Goal: Transaction & Acquisition: Purchase product/service

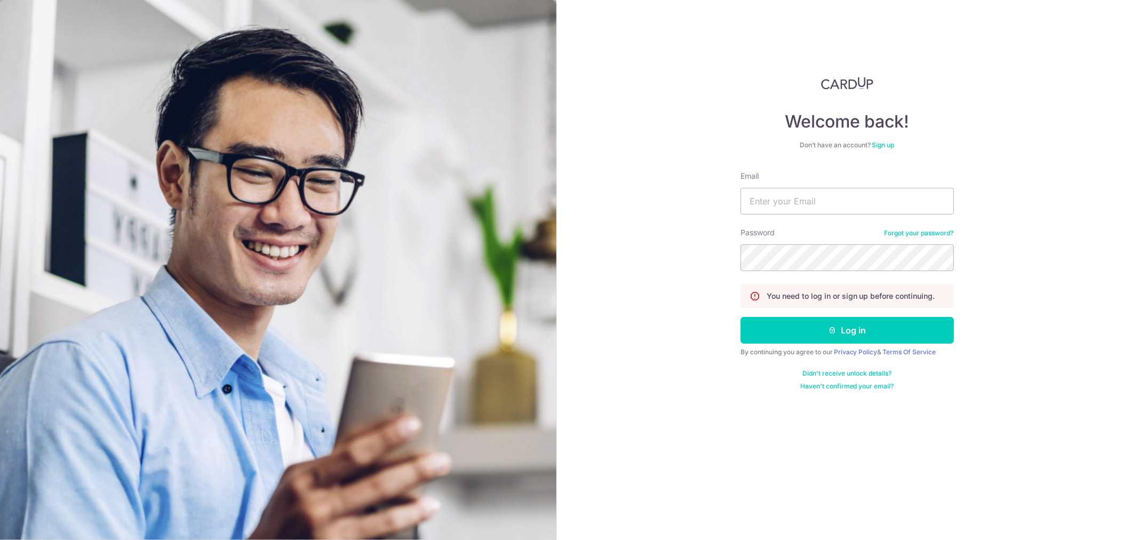
click at [829, 186] on div "Email" at bounding box center [846, 193] width 213 height 44
click at [834, 203] on input "Email" at bounding box center [846, 201] width 213 height 27
type input "[EMAIL_ADDRESS][DOMAIN_NAME]"
click at [740, 317] on button "Log in" at bounding box center [846, 330] width 213 height 27
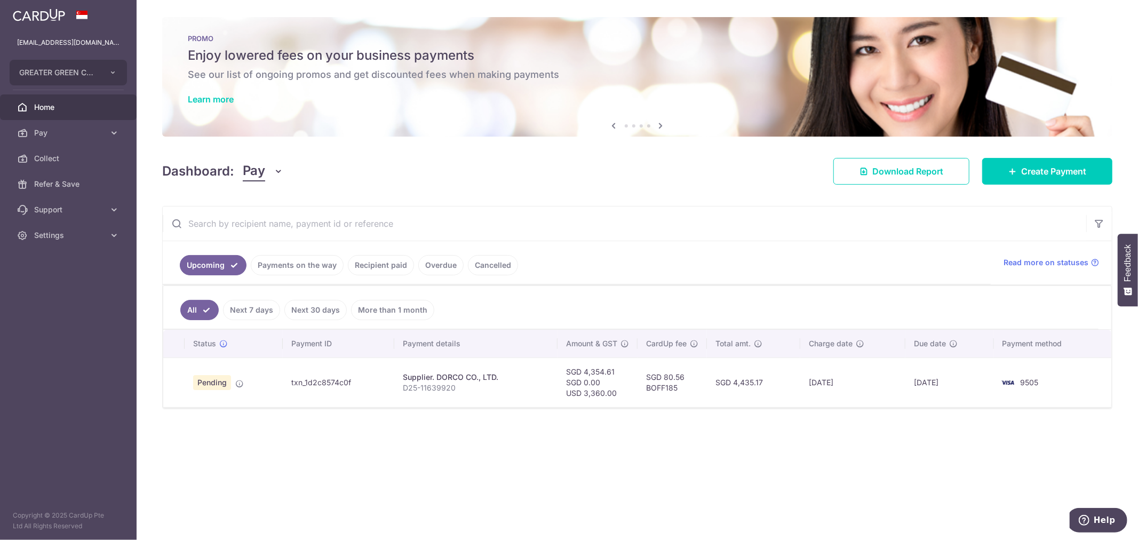
click at [299, 277] on ul "Upcoming Payments on the way Recipient paid Overdue Cancelled" at bounding box center [577, 262] width 828 height 43
click at [314, 265] on link "Payments on the way" at bounding box center [297, 265] width 93 height 20
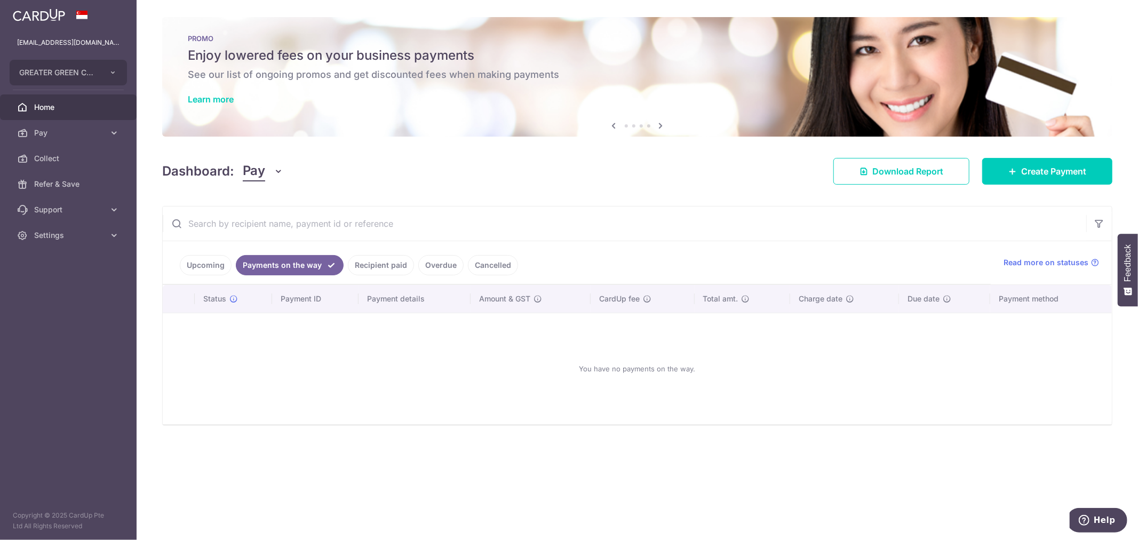
click at [382, 263] on link "Recipient paid" at bounding box center [381, 265] width 66 height 20
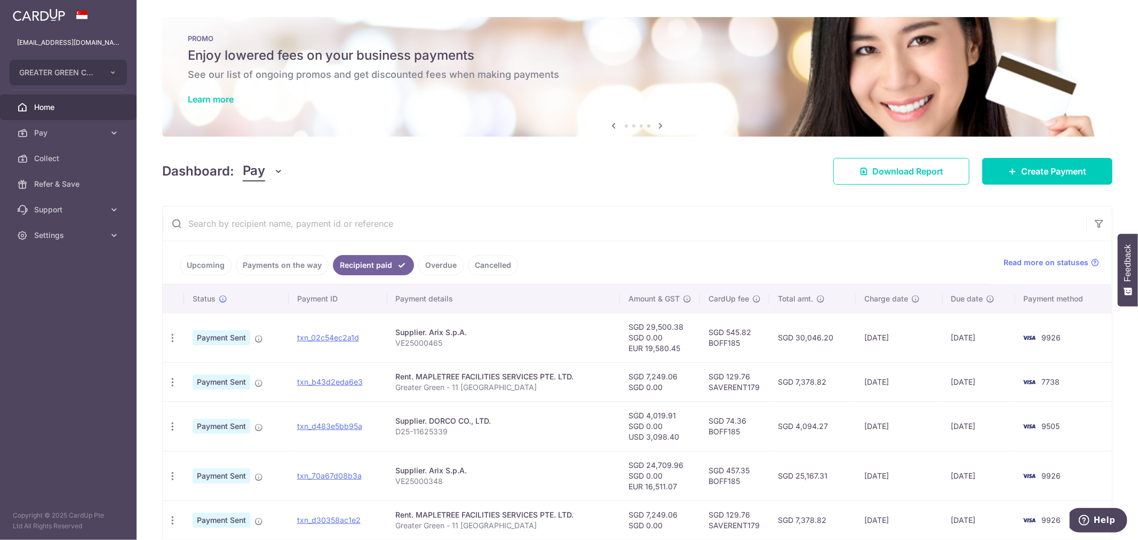
scroll to position [59, 0]
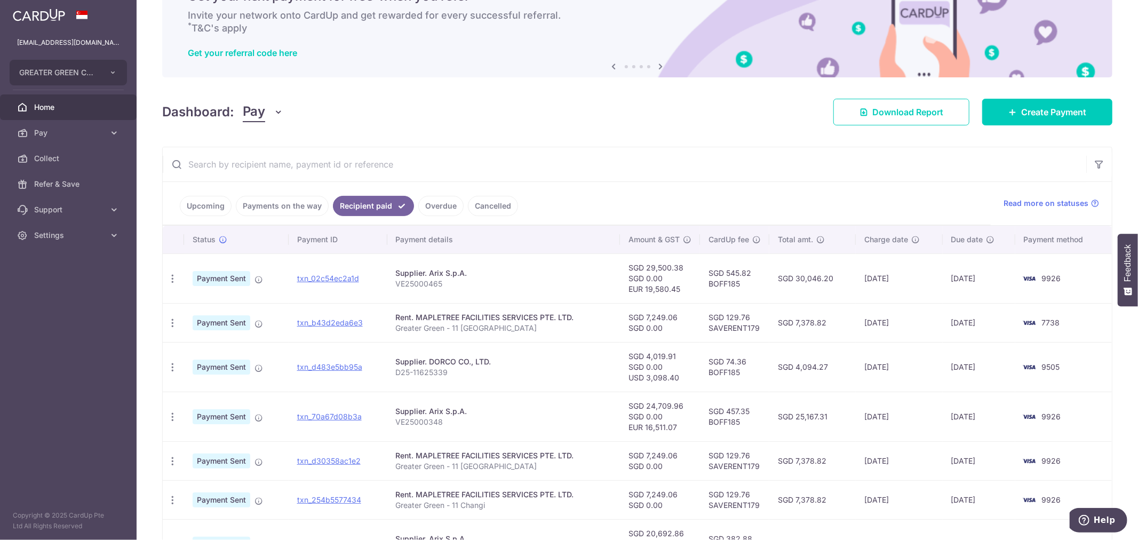
click at [659, 303] on td "SGD 7,249.06 SGD 0.00" at bounding box center [660, 322] width 80 height 39
click at [660, 288] on td "SGD 29,500.38 SGD 0.00 EUR 19,580.45" at bounding box center [660, 278] width 80 height 50
click at [659, 376] on td "SGD 4,019.91 SGD 0.00 USD 3,098.40" at bounding box center [660, 367] width 80 height 50
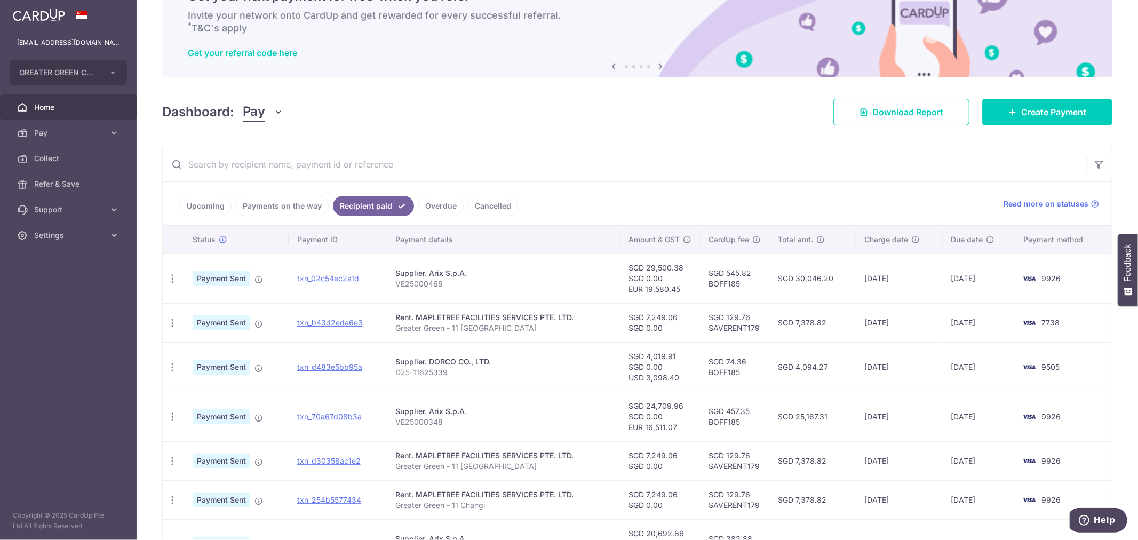
click at [660, 428] on td "SGD 24,709.96 SGD 0.00 EUR 16,511.07" at bounding box center [660, 416] width 80 height 50
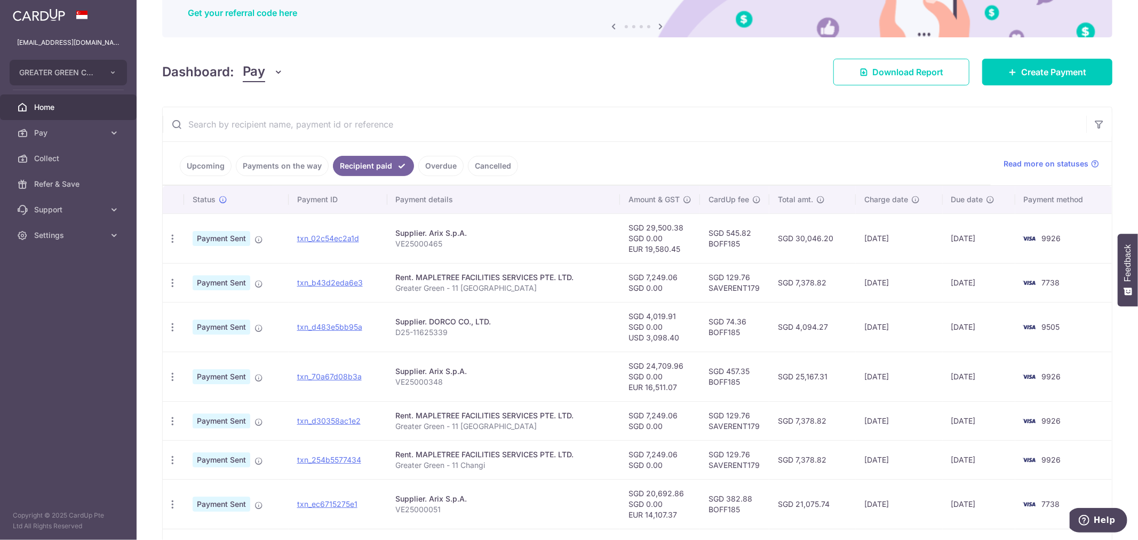
scroll to position [118, 0]
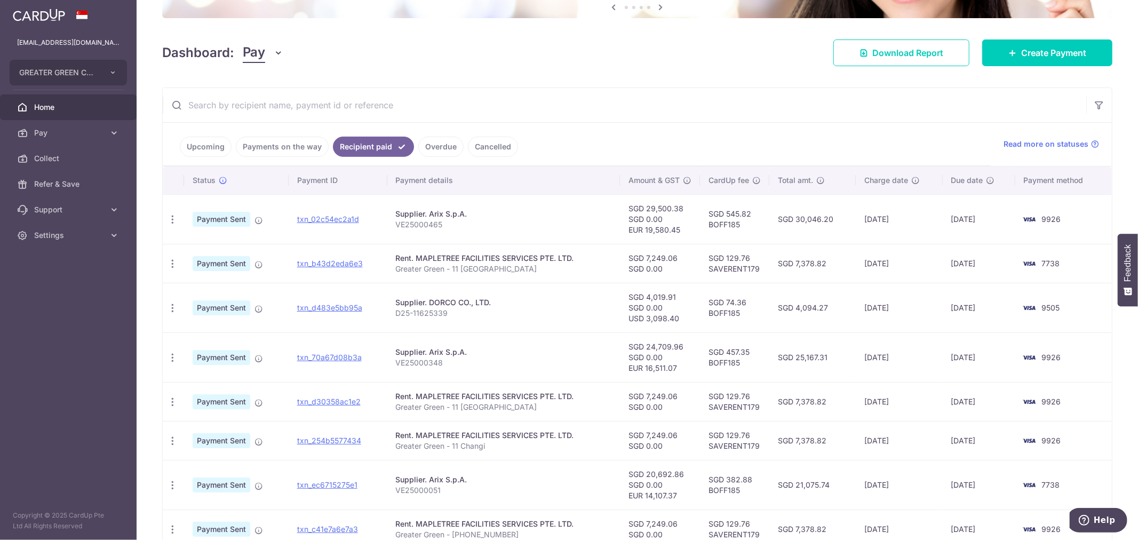
click at [659, 148] on ul "Upcoming Payments on the way Recipient paid Overdue Cancelled" at bounding box center [577, 144] width 828 height 43
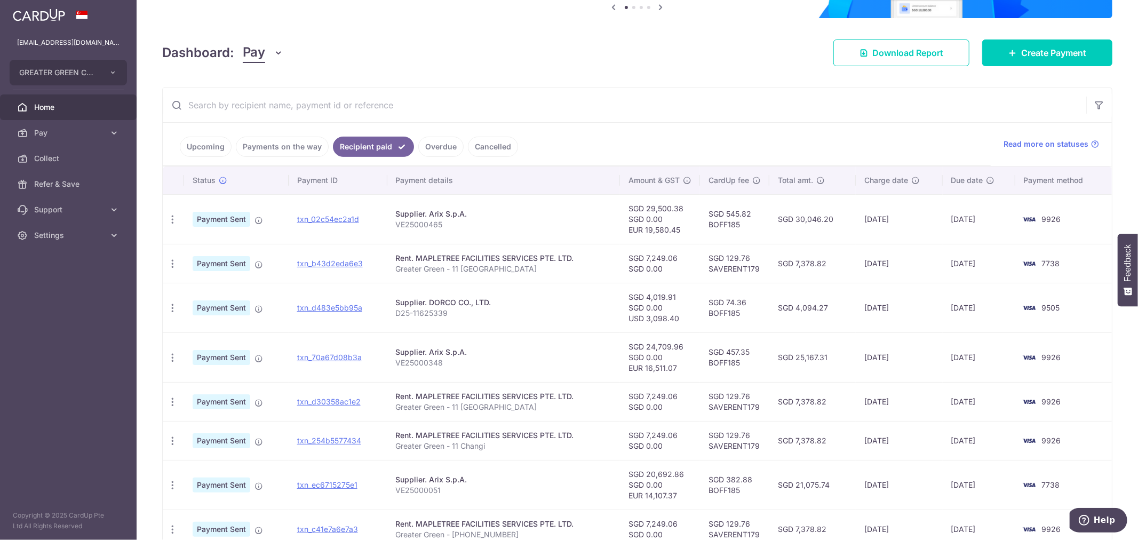
click at [289, 147] on link "Payments on the way" at bounding box center [282, 147] width 93 height 20
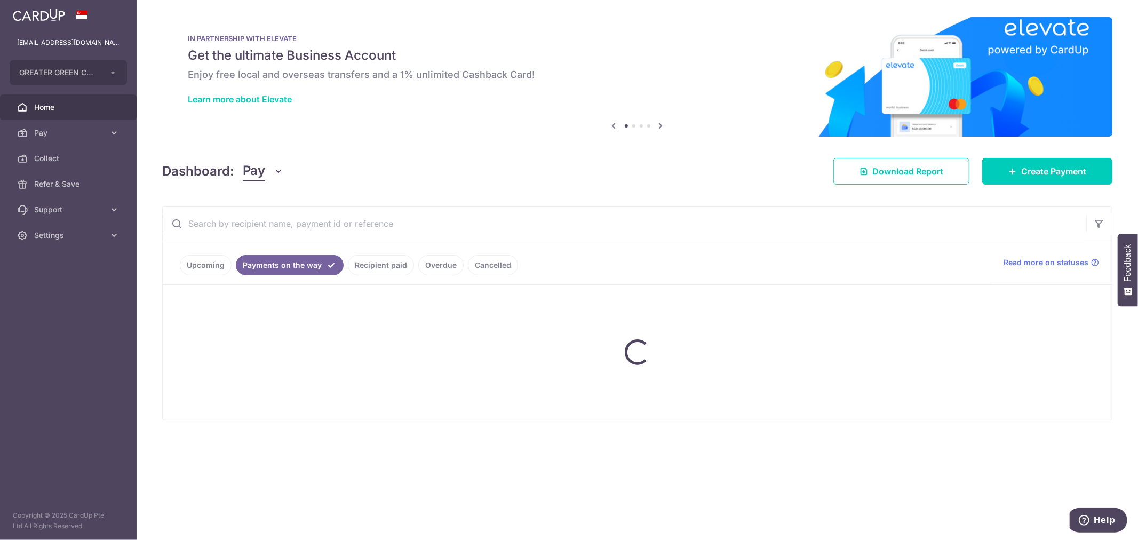
scroll to position [0, 0]
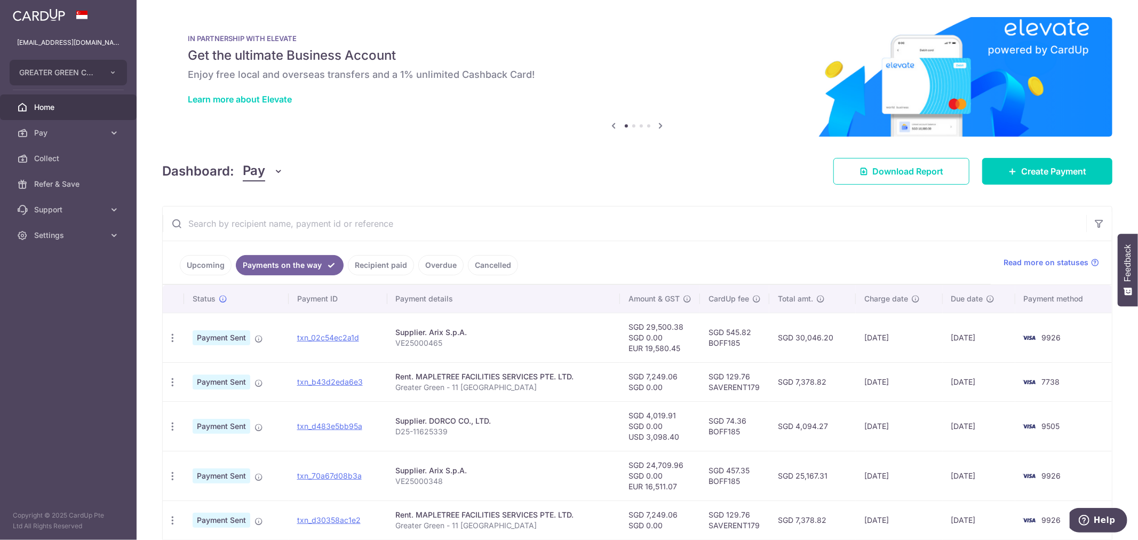
click at [217, 272] on link "Upcoming" at bounding box center [206, 265] width 52 height 20
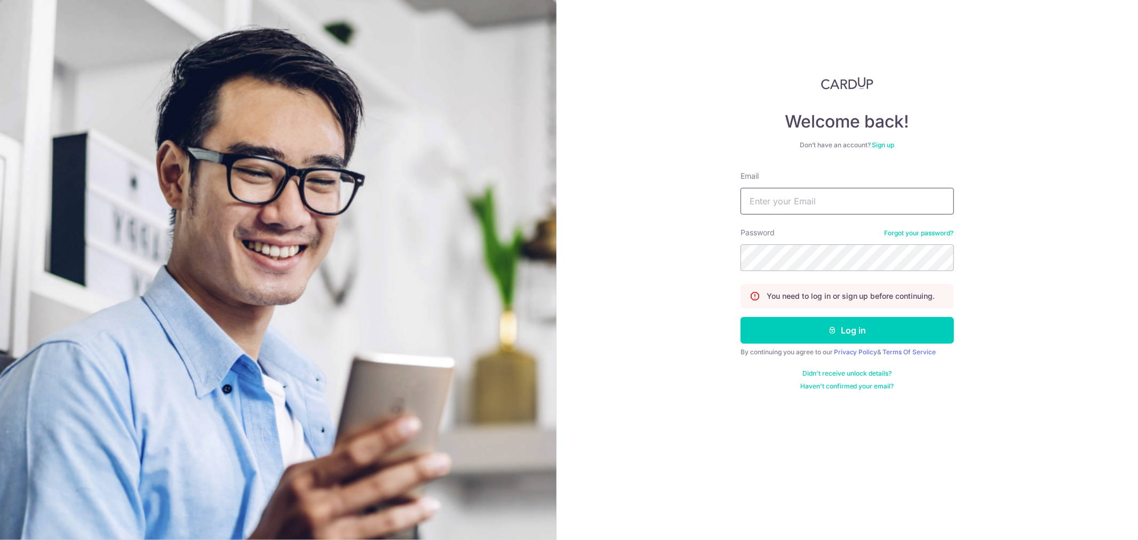
click at [785, 212] on input "Email" at bounding box center [846, 201] width 213 height 27
type input "[EMAIL_ADDRESS][DOMAIN_NAME]"
click at [740, 317] on button "Log in" at bounding box center [846, 330] width 213 height 27
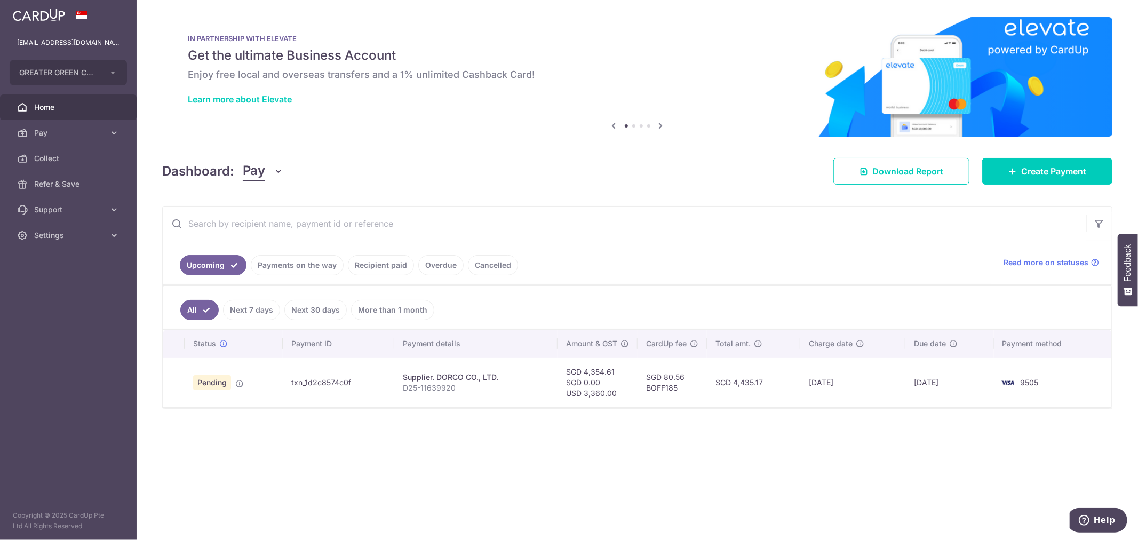
click at [299, 276] on ul "Upcoming Payments on the way Recipient paid Overdue Cancelled" at bounding box center [577, 262] width 828 height 43
click at [300, 273] on link "Payments on the way" at bounding box center [297, 265] width 93 height 20
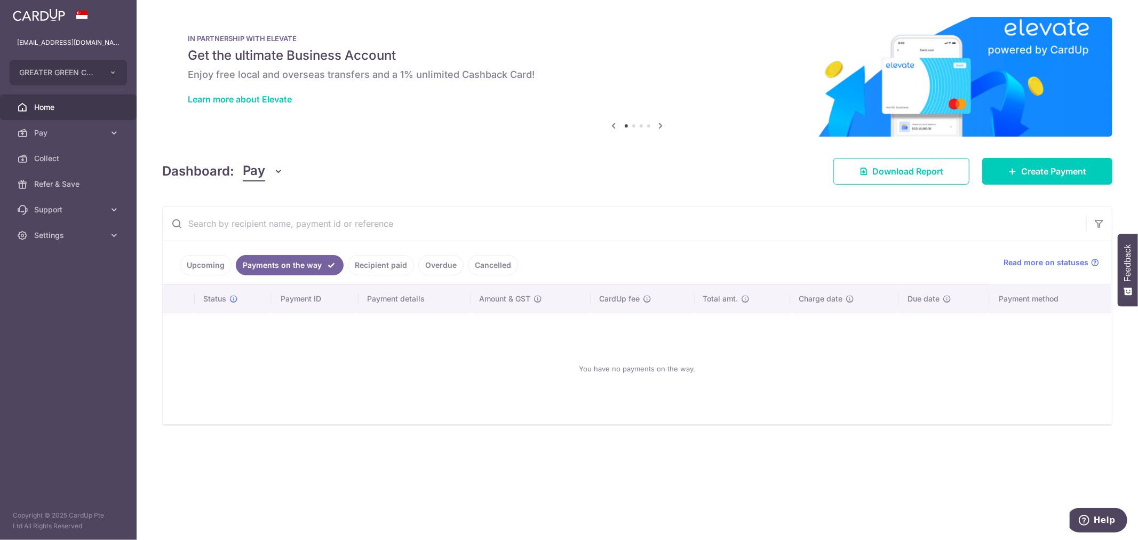
click at [366, 267] on link "Recipient paid" at bounding box center [381, 265] width 66 height 20
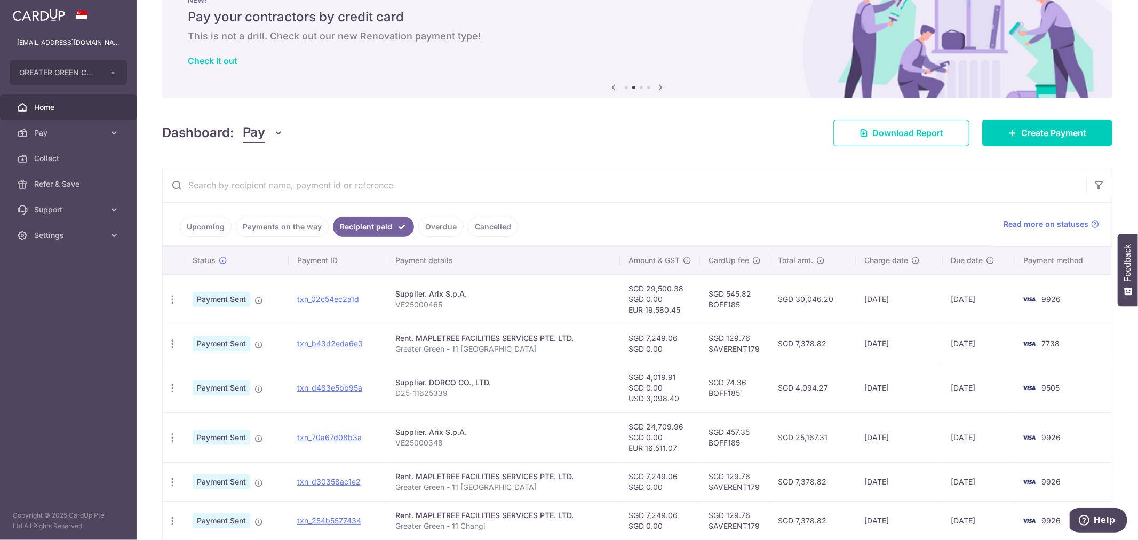
scroll to position [59, 0]
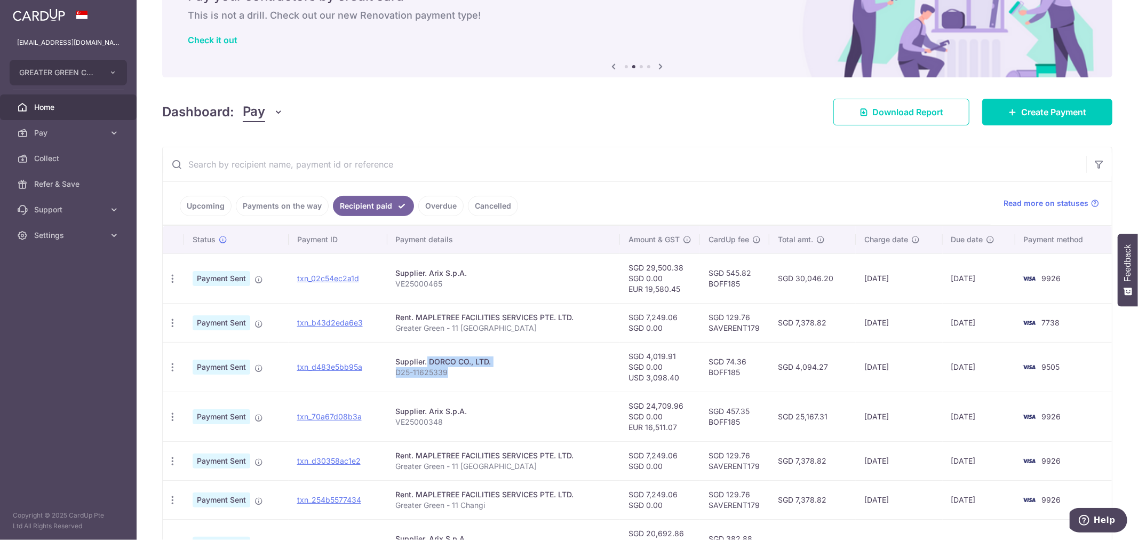
drag, startPoint x: 463, startPoint y: 381, endPoint x: 391, endPoint y: 357, distance: 75.7
click at [391, 357] on td "Supplier. DORCO CO., LTD. D25-11625339" at bounding box center [503, 367] width 233 height 50
drag, startPoint x: 392, startPoint y: 361, endPoint x: 455, endPoint y: 371, distance: 63.7
click at [455, 371] on td "Supplier. DORCO CO., LTD. D25-11625339" at bounding box center [503, 367] width 233 height 50
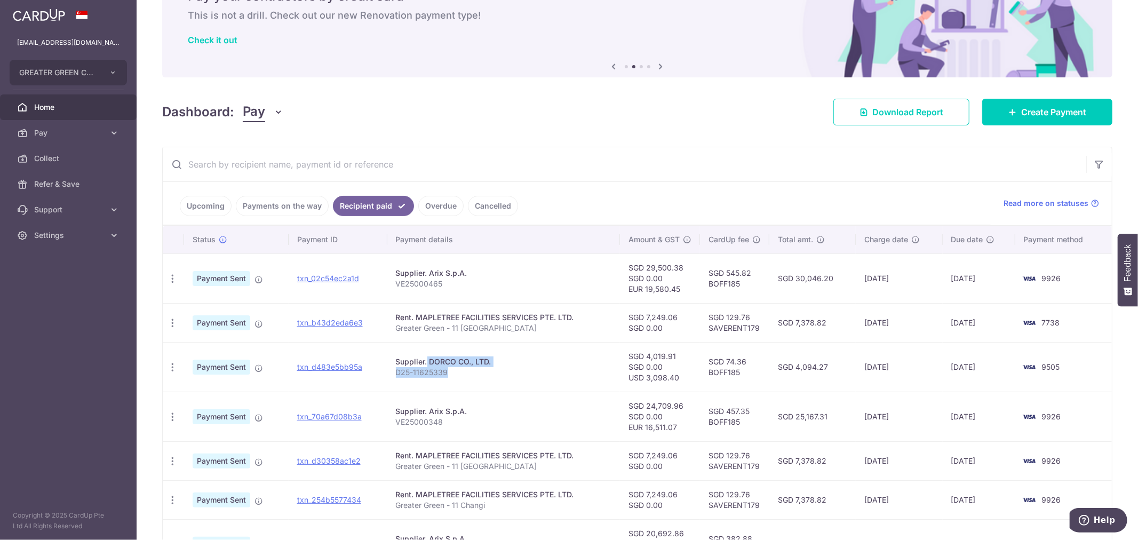
click at [456, 371] on p "D25-11625339" at bounding box center [504, 372] width 216 height 11
click at [428, 366] on div "Supplier. DORCO CO., LTD." at bounding box center [504, 361] width 216 height 11
drag, startPoint x: 457, startPoint y: 374, endPoint x: 394, endPoint y: 360, distance: 65.0
click at [394, 360] on td "Supplier. DORCO CO., LTD. D25-11625339" at bounding box center [503, 367] width 233 height 50
click at [396, 359] on div "Supplier. DORCO CO., LTD." at bounding box center [504, 361] width 216 height 11
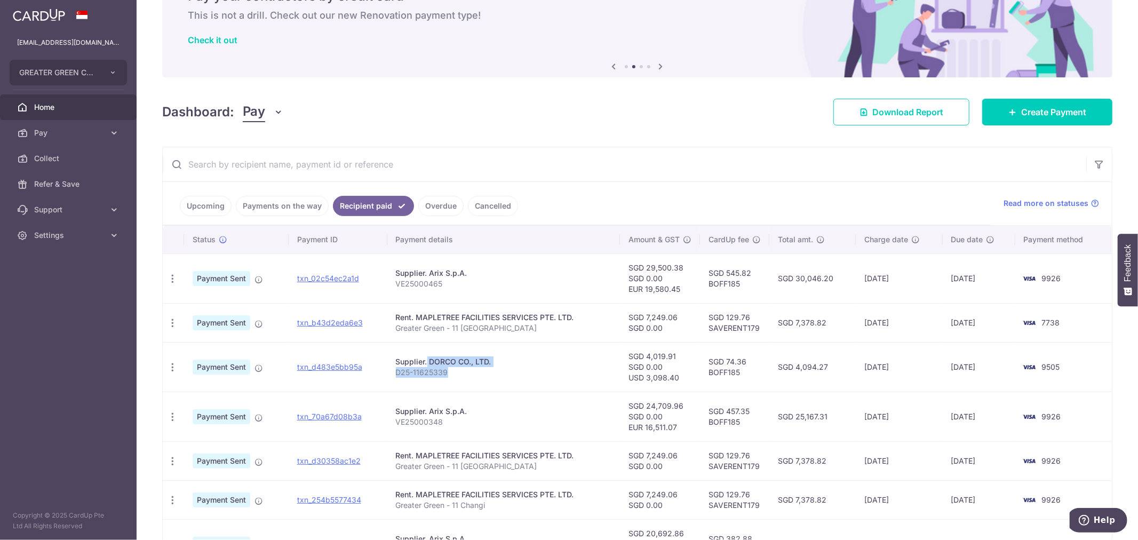
click at [396, 360] on div "Supplier. DORCO CO., LTD." at bounding box center [504, 361] width 216 height 11
click at [396, 361] on div "Supplier. DORCO CO., LTD." at bounding box center [504, 361] width 216 height 11
click at [444, 374] on p "D25-11625339" at bounding box center [504, 372] width 216 height 11
drag, startPoint x: 454, startPoint y: 374, endPoint x: 393, endPoint y: 363, distance: 62.3
click at [393, 363] on td "Supplier. DORCO CO., LTD. D25-11625339" at bounding box center [503, 367] width 233 height 50
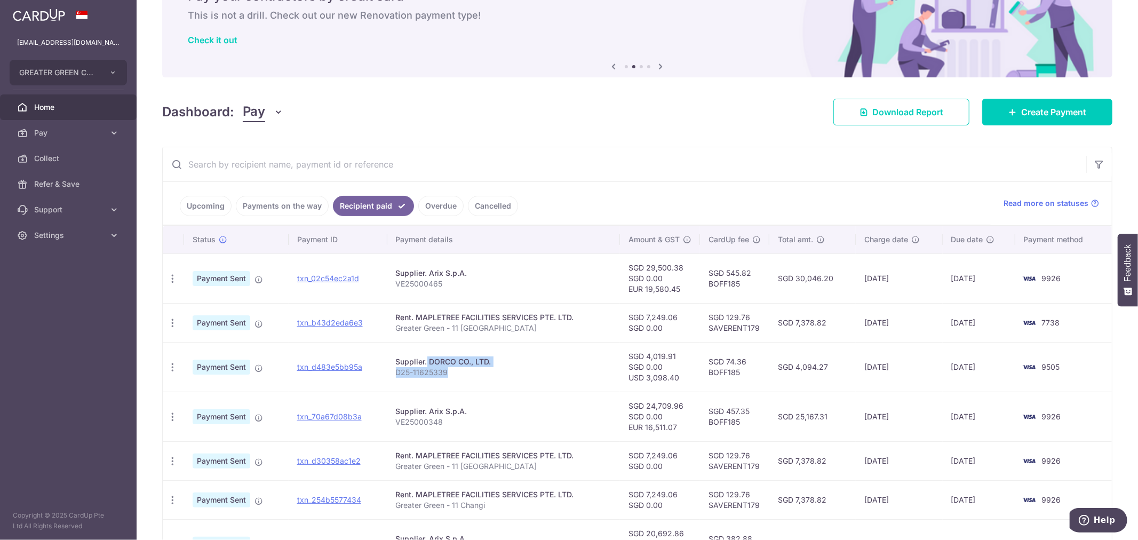
click at [393, 363] on td "Supplier. DORCO CO., LTD. D25-11625339" at bounding box center [503, 367] width 233 height 50
drag, startPoint x: 396, startPoint y: 359, endPoint x: 460, endPoint y: 377, distance: 66.9
click at [460, 377] on td "Supplier. DORCO CO., LTD. D25-11625339" at bounding box center [503, 367] width 233 height 50
click at [460, 377] on p "D25-11625339" at bounding box center [504, 372] width 216 height 11
drag, startPoint x: 460, startPoint y: 377, endPoint x: 396, endPoint y: 359, distance: 66.4
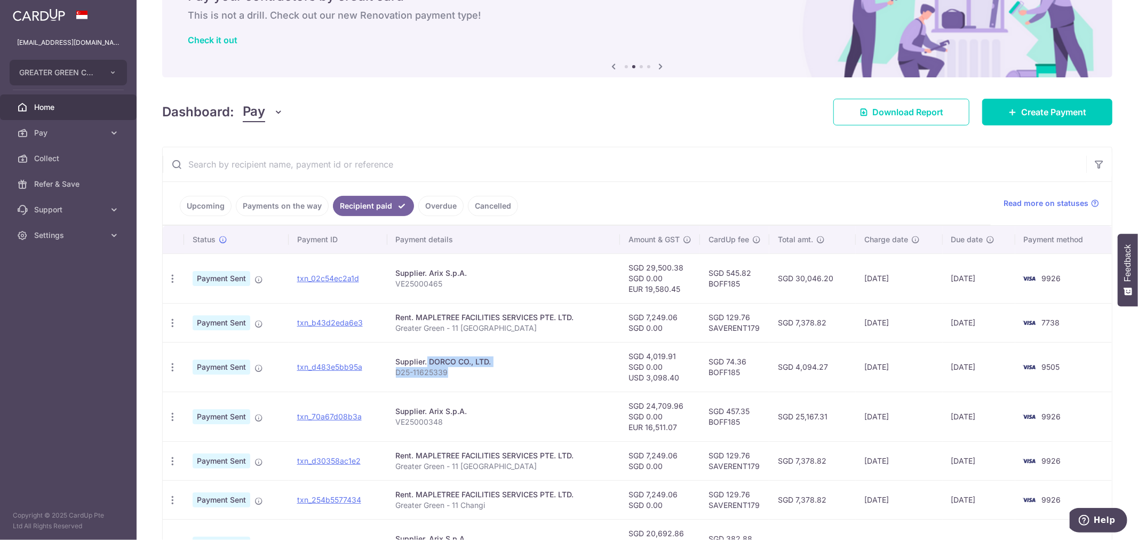
click at [396, 359] on td "Supplier. DORCO CO., LTD. D25-11625339" at bounding box center [503, 367] width 233 height 50
click at [396, 359] on div "Supplier. DORCO CO., LTD." at bounding box center [504, 361] width 216 height 11
drag, startPoint x: 394, startPoint y: 359, endPoint x: 470, endPoint y: 375, distance: 78.4
click at [470, 375] on td "Supplier. DORCO CO., LTD. D25-11625339" at bounding box center [503, 367] width 233 height 50
click at [470, 375] on p "D25-11625339" at bounding box center [504, 372] width 216 height 11
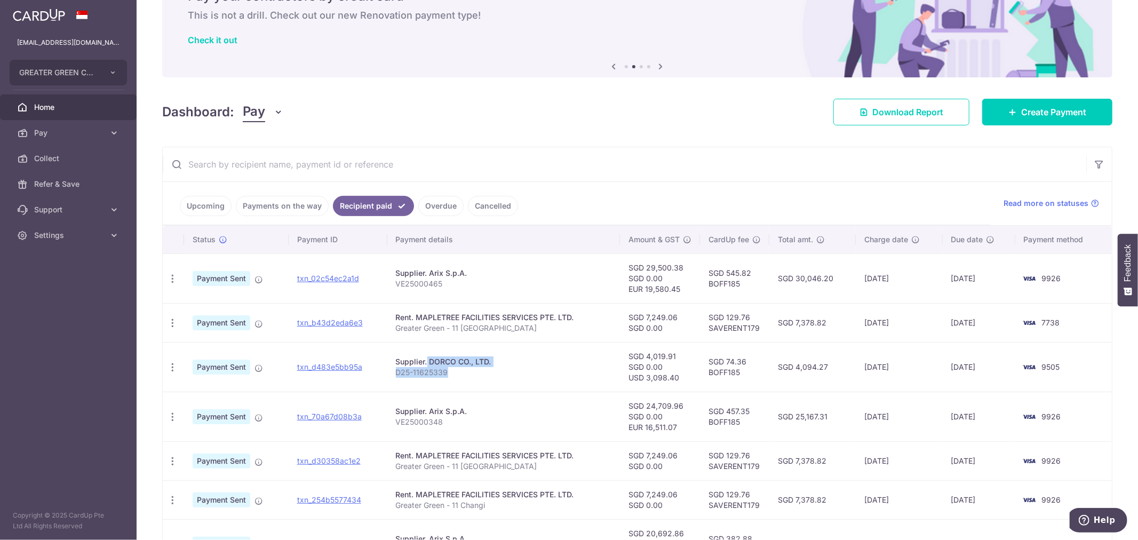
drag, startPoint x: 449, startPoint y: 375, endPoint x: 388, endPoint y: 361, distance: 62.9
click at [388, 361] on td "Supplier. DORCO CO., LTD. D25-11625339" at bounding box center [503, 367] width 233 height 50
drag, startPoint x: 393, startPoint y: 359, endPoint x: 467, endPoint y: 371, distance: 74.5
click at [467, 371] on td "Supplier. DORCO CO., LTD. D25-11625339" at bounding box center [503, 367] width 233 height 50
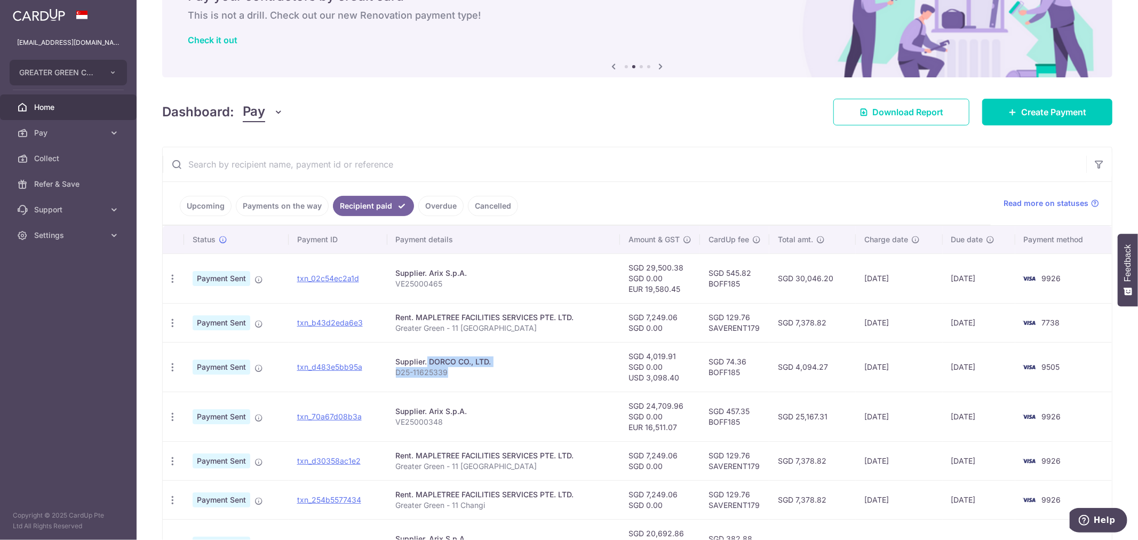
click at [467, 371] on p "D25-11625339" at bounding box center [504, 372] width 216 height 11
drag, startPoint x: 460, startPoint y: 372, endPoint x: 393, endPoint y: 361, distance: 68.0
click at [393, 361] on td "Supplier. DORCO CO., LTD. D25-11625339" at bounding box center [503, 367] width 233 height 50
drag, startPoint x: 393, startPoint y: 361, endPoint x: 458, endPoint y: 371, distance: 65.2
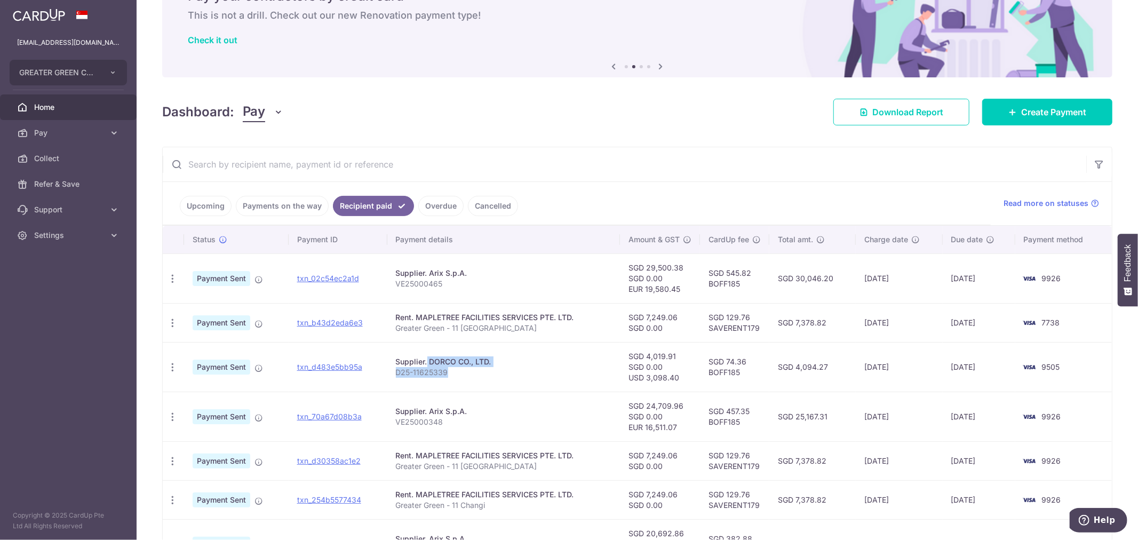
click at [458, 371] on td "Supplier. DORCO CO., LTD. D25-11625339" at bounding box center [503, 367] width 233 height 50
click at [458, 371] on p "D25-11625339" at bounding box center [504, 372] width 216 height 11
drag, startPoint x: 458, startPoint y: 371, endPoint x: 397, endPoint y: 353, distance: 63.3
click at [397, 353] on td "Supplier. DORCO CO., LTD. D25-11625339" at bounding box center [503, 367] width 233 height 50
drag, startPoint x: 392, startPoint y: 315, endPoint x: 531, endPoint y: 338, distance: 141.0
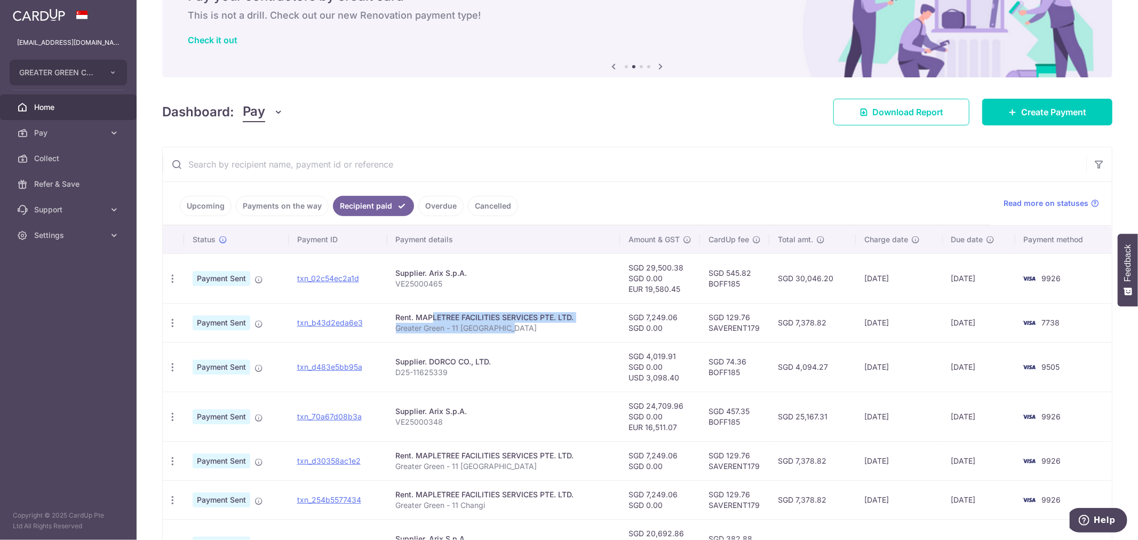
click at [531, 338] on td "Rent. MAPLETREE FACILITIES SERVICES PTE. LTD. Greater Green - 11 Changi North" at bounding box center [503, 322] width 233 height 39
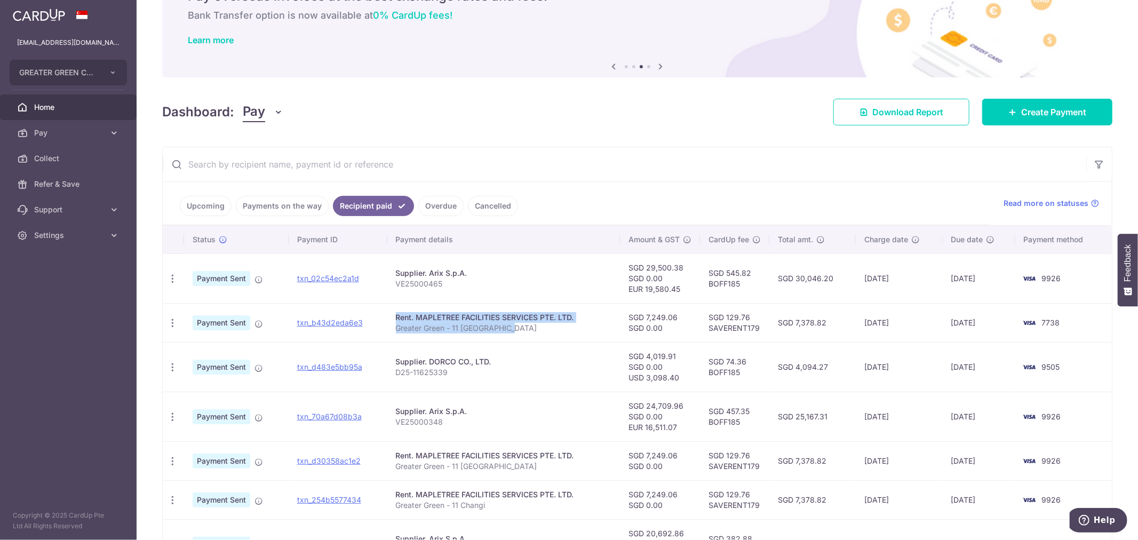
drag, startPoint x: 525, startPoint y: 326, endPoint x: 381, endPoint y: 320, distance: 144.1
click at [381, 320] on tr "PDF Receipt Payment Sent txn_b43d2eda6e3 Rent. MAPLETREE FACILITIES SERVICES PT…" at bounding box center [637, 322] width 949 height 39
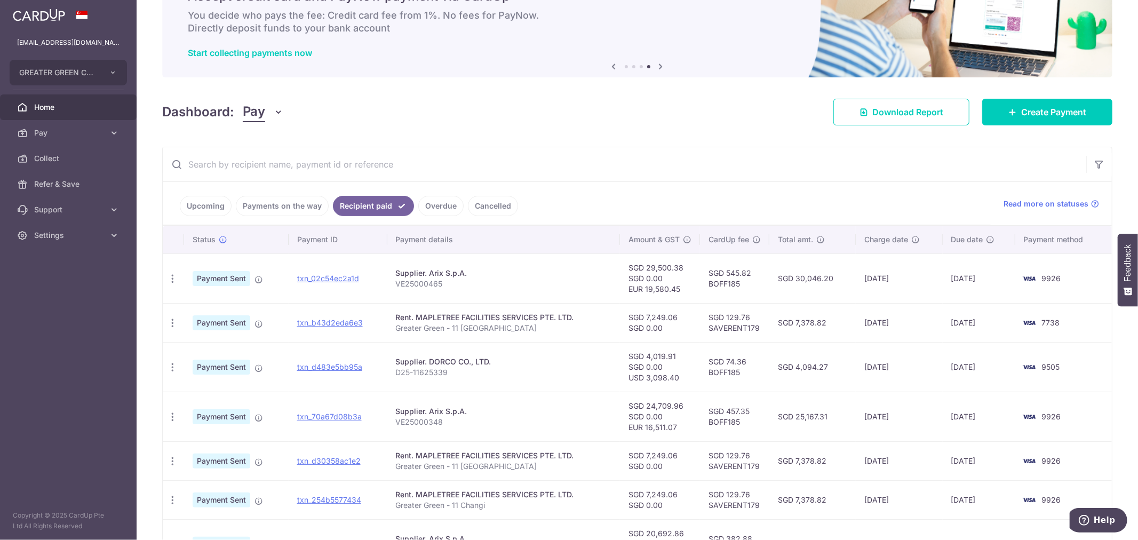
click at [531, 360] on div "Supplier. DORCO CO., LTD." at bounding box center [504, 361] width 216 height 11
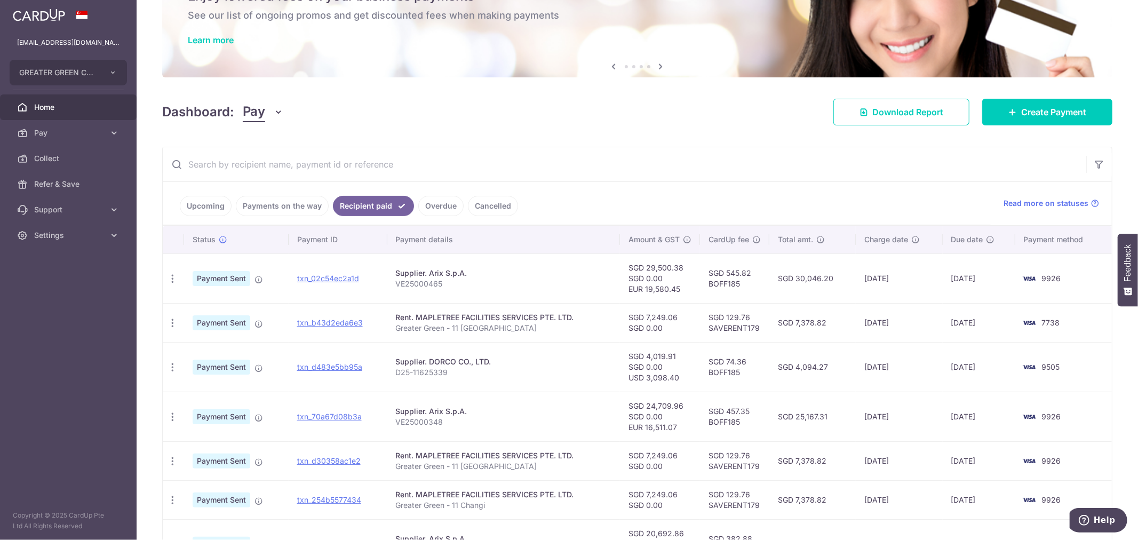
drag, startPoint x: 681, startPoint y: 265, endPoint x: 647, endPoint y: 265, distance: 33.6
click at [647, 265] on td "SGD 29,500.38 SGD 0.00 EUR 19,580.45" at bounding box center [660, 278] width 80 height 50
copy td "29,500.38"
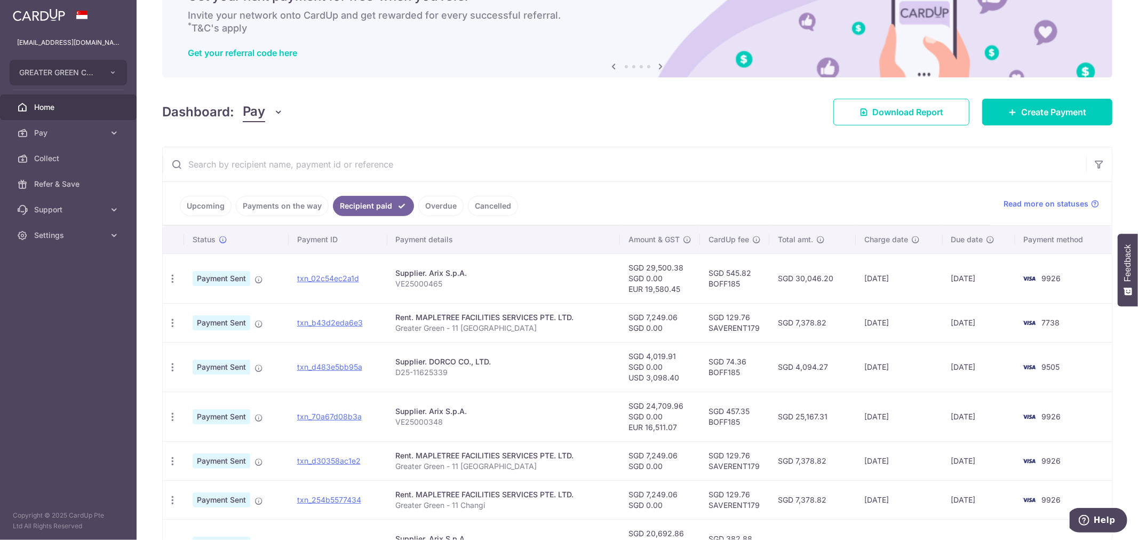
click at [898, 151] on input "text" at bounding box center [624, 164] width 923 height 34
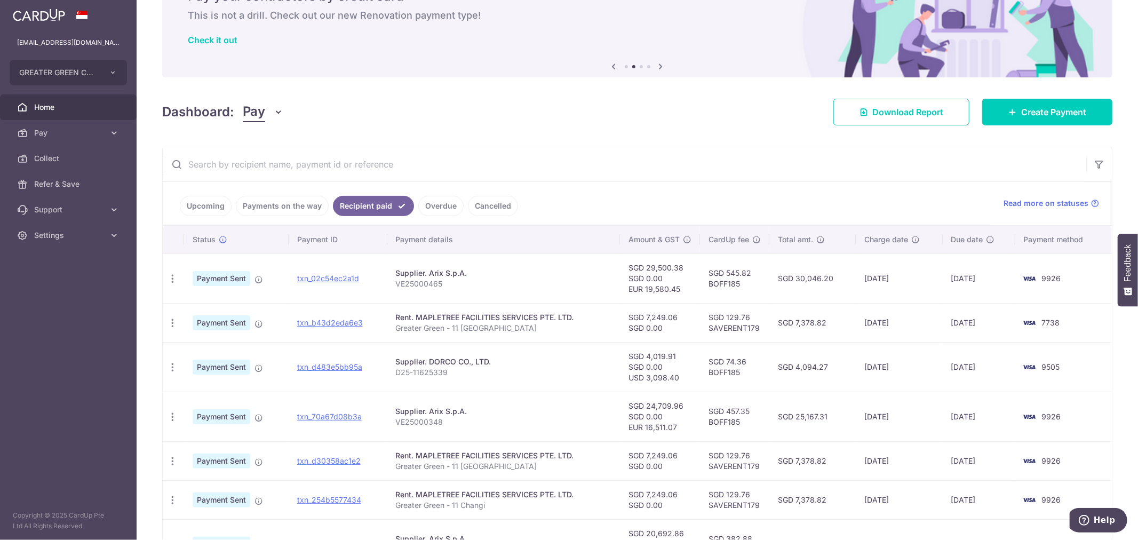
drag, startPoint x: 755, startPoint y: 271, endPoint x: 727, endPoint y: 271, distance: 27.2
click at [727, 271] on td "SGD 545.82 BOFF185" at bounding box center [734, 278] width 69 height 50
copy td "545.82"
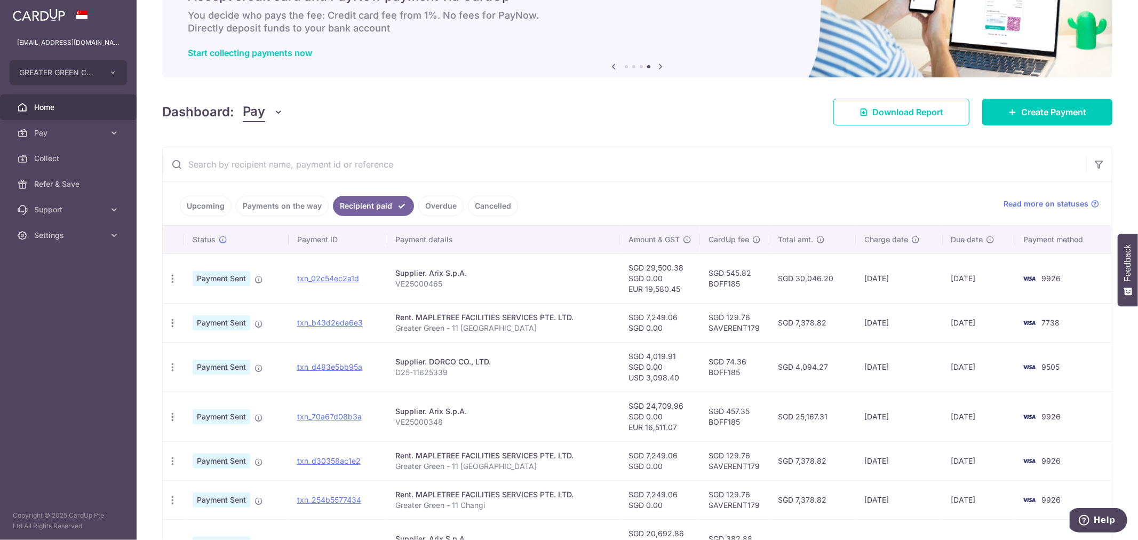
click at [750, 278] on td "SGD 545.82 BOFF185" at bounding box center [734, 278] width 69 height 50
drag, startPoint x: 727, startPoint y: 270, endPoint x: 750, endPoint y: 270, distance: 22.4
click at [750, 270] on td "SGD 545.82 BOFF185" at bounding box center [734, 278] width 69 height 50
copy td "545.82"
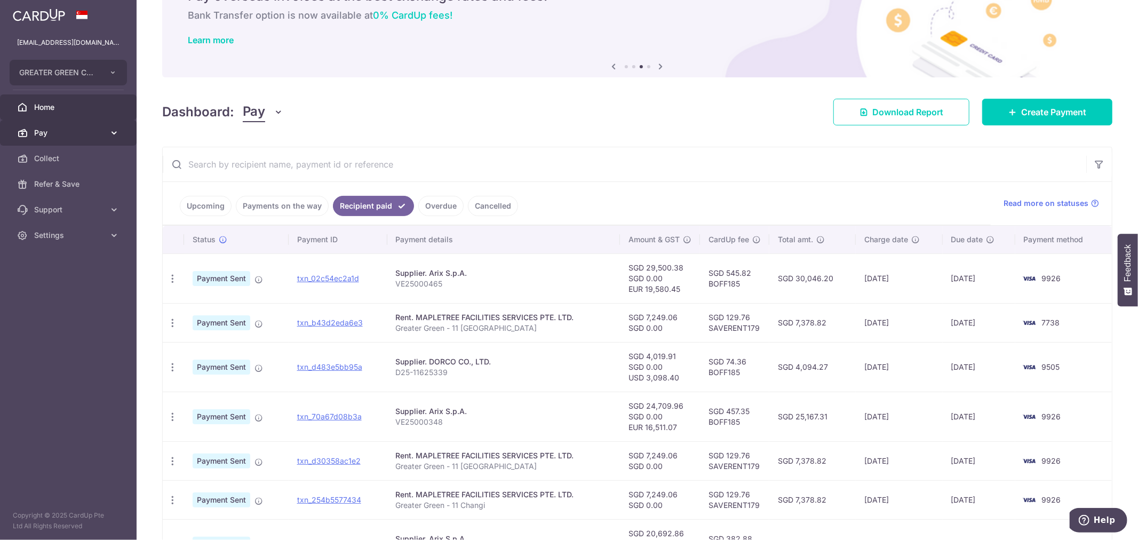
click at [114, 135] on icon at bounding box center [114, 132] width 11 height 11
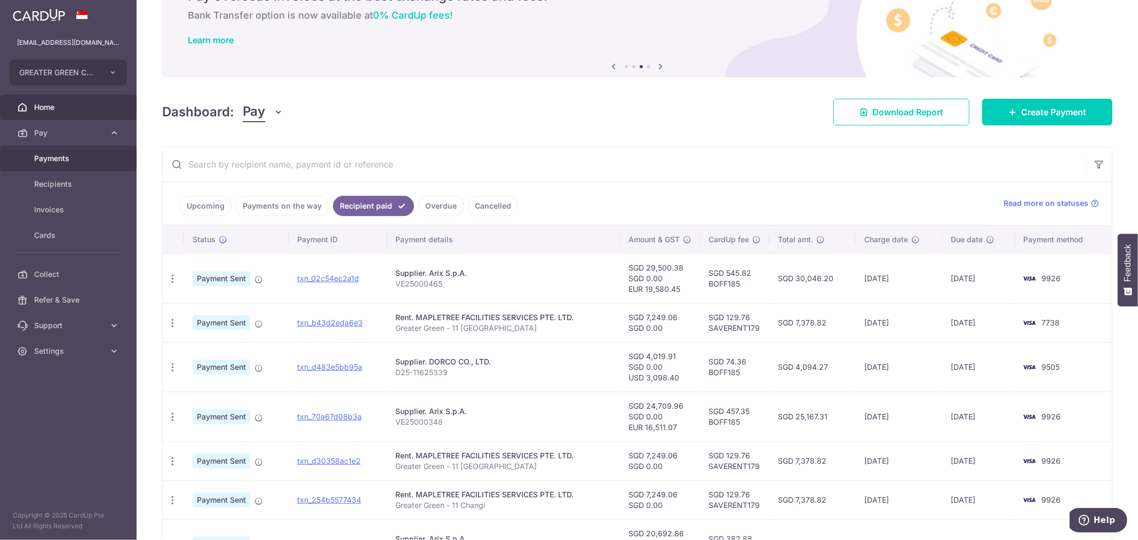
click at [94, 157] on span "Payments" at bounding box center [69, 158] width 70 height 11
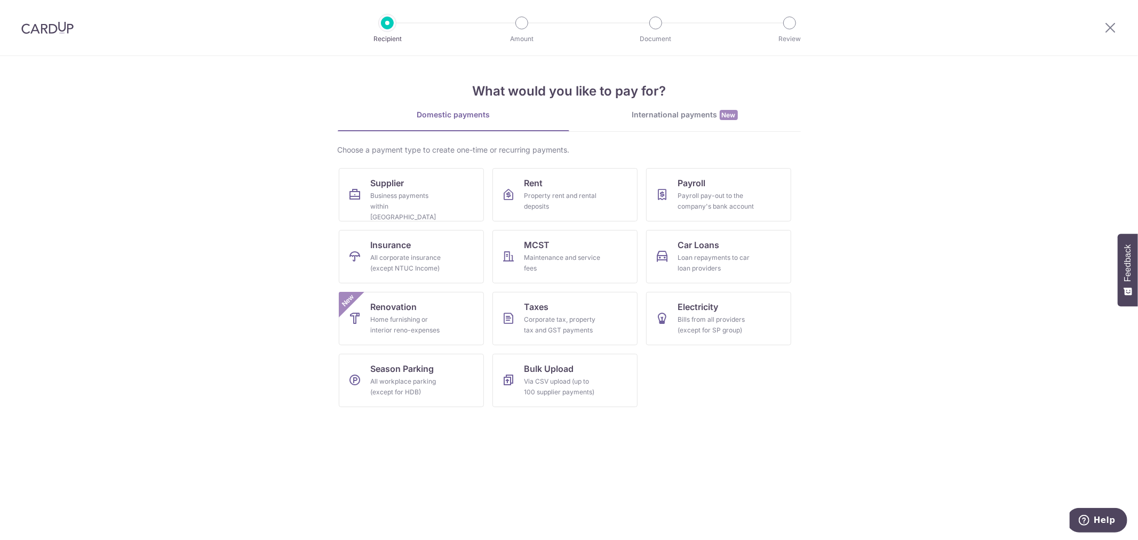
click at [683, 108] on div "What would you like to pay for? Domestic payments International payments New Ch…" at bounding box center [569, 235] width 463 height 359
click at [684, 116] on div "International payments New" at bounding box center [684, 114] width 231 height 11
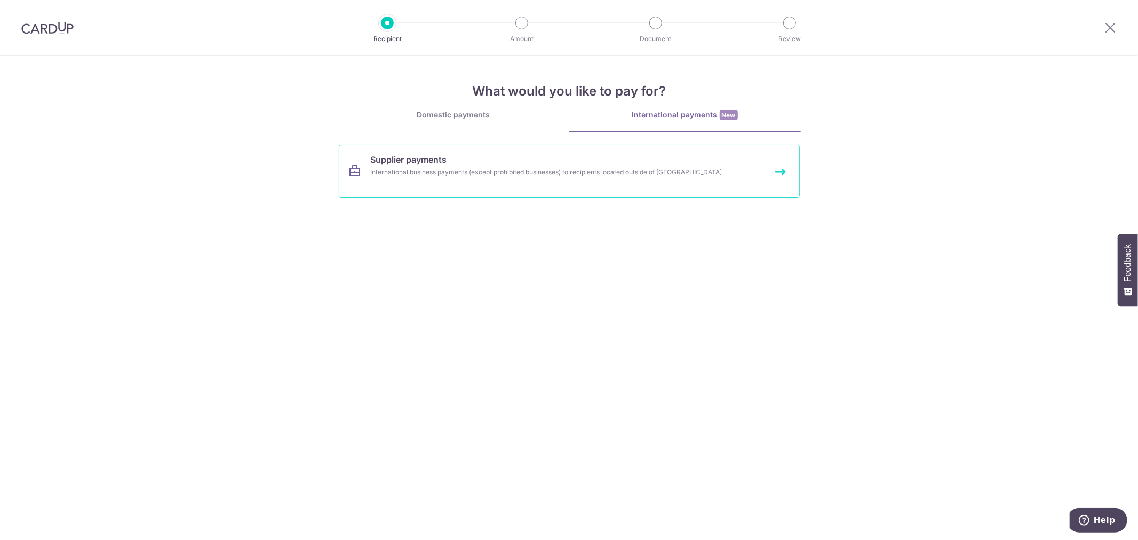
click at [456, 164] on link "Supplier payments International business payments (except prohibited businesses…" at bounding box center [569, 171] width 461 height 53
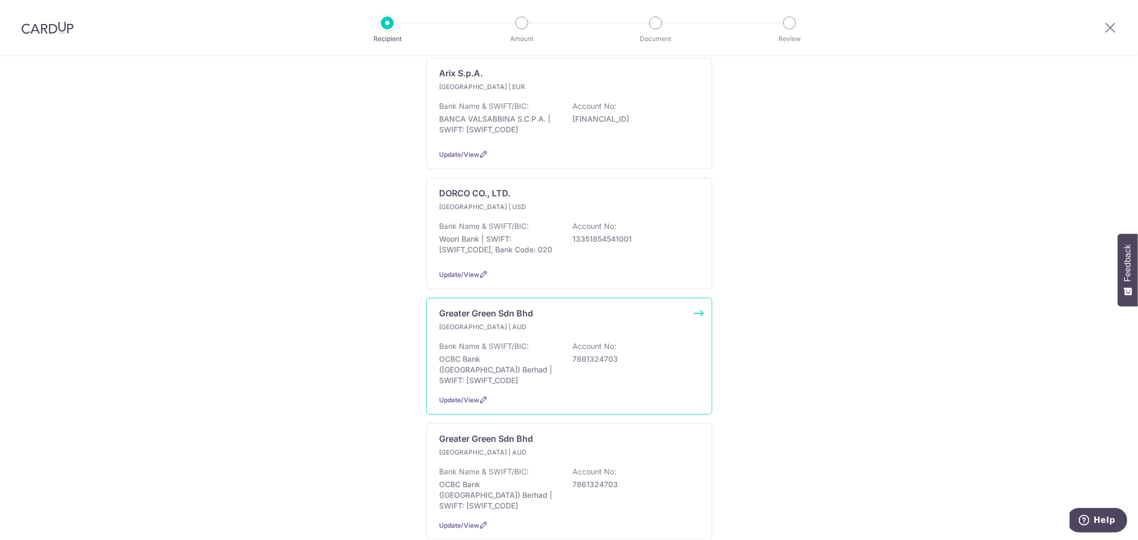
scroll to position [237, 0]
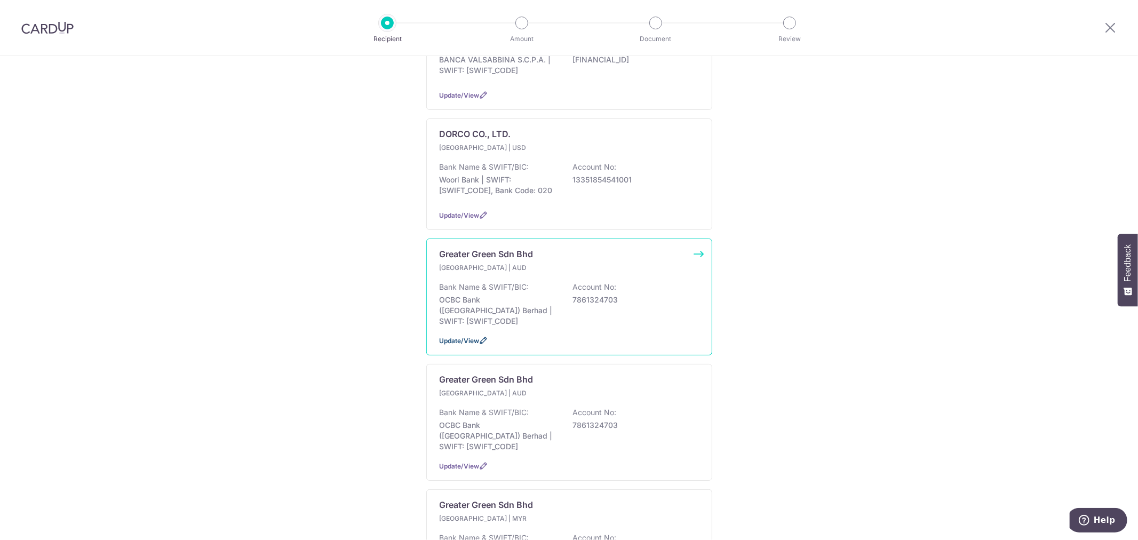
click at [475, 337] on span "Update/View" at bounding box center [459, 341] width 40 height 8
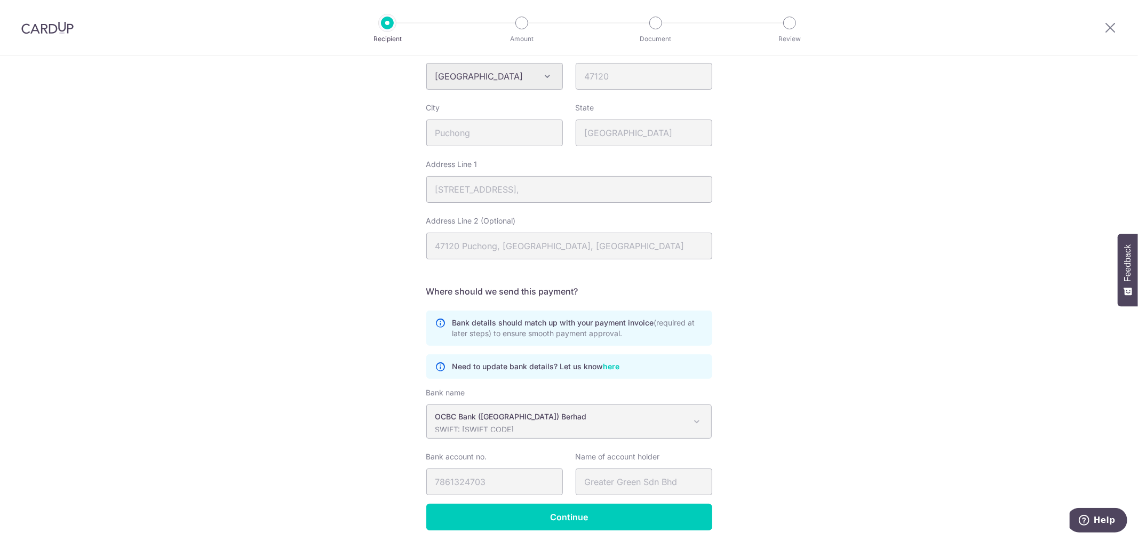
scroll to position [452, 0]
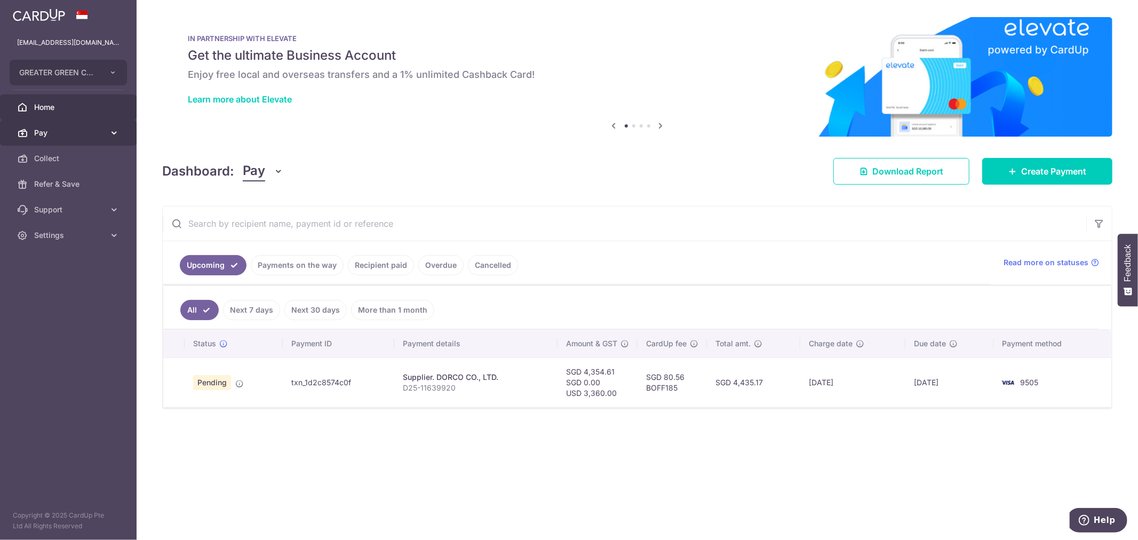
click at [93, 132] on span "Pay" at bounding box center [69, 132] width 70 height 11
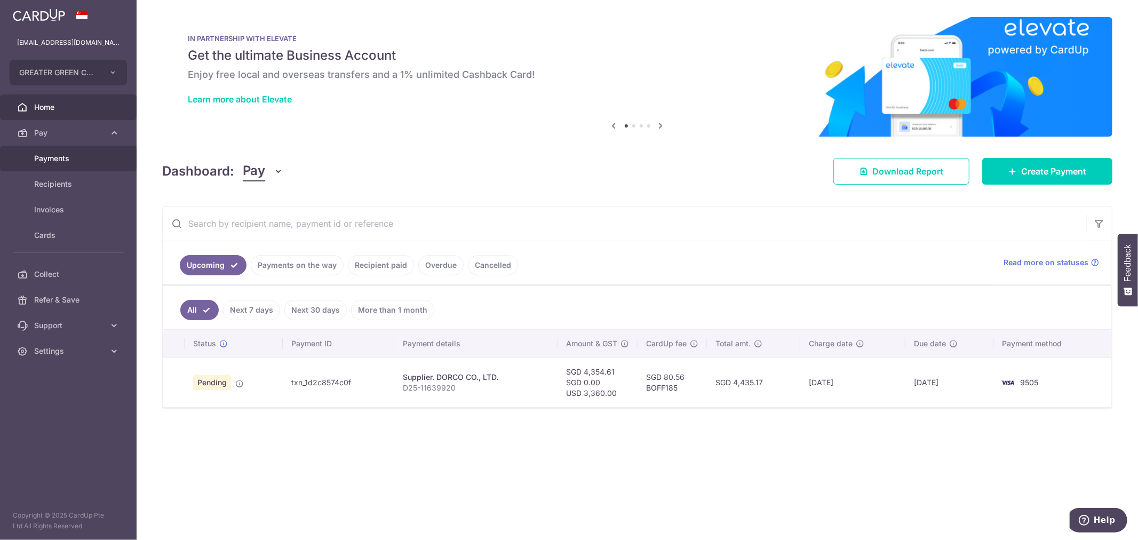
click at [97, 159] on span "Payments" at bounding box center [69, 158] width 70 height 11
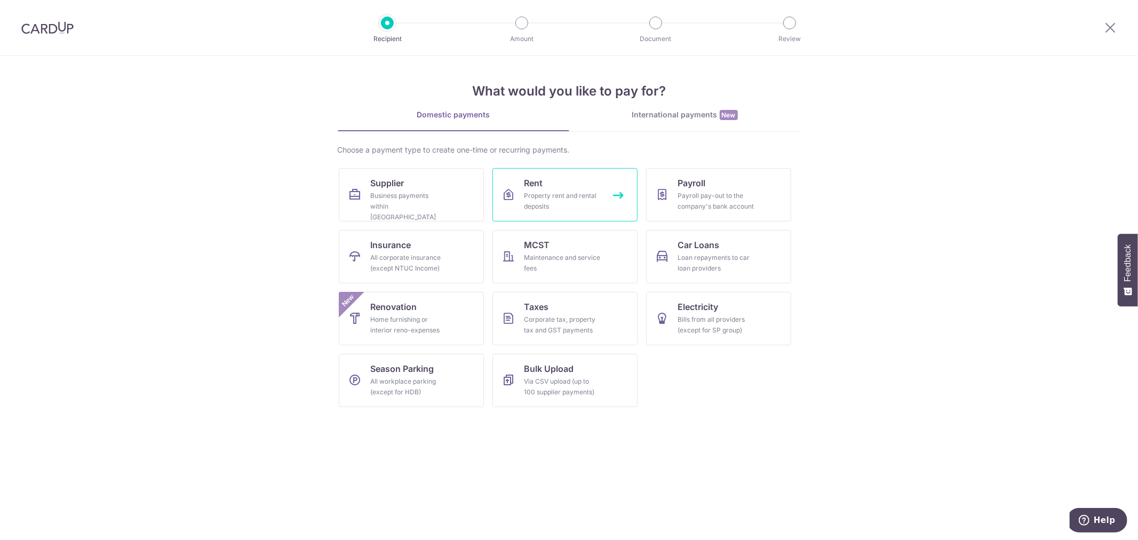
click at [571, 200] on div "Property rent and rental deposits" at bounding box center [562, 200] width 77 height 21
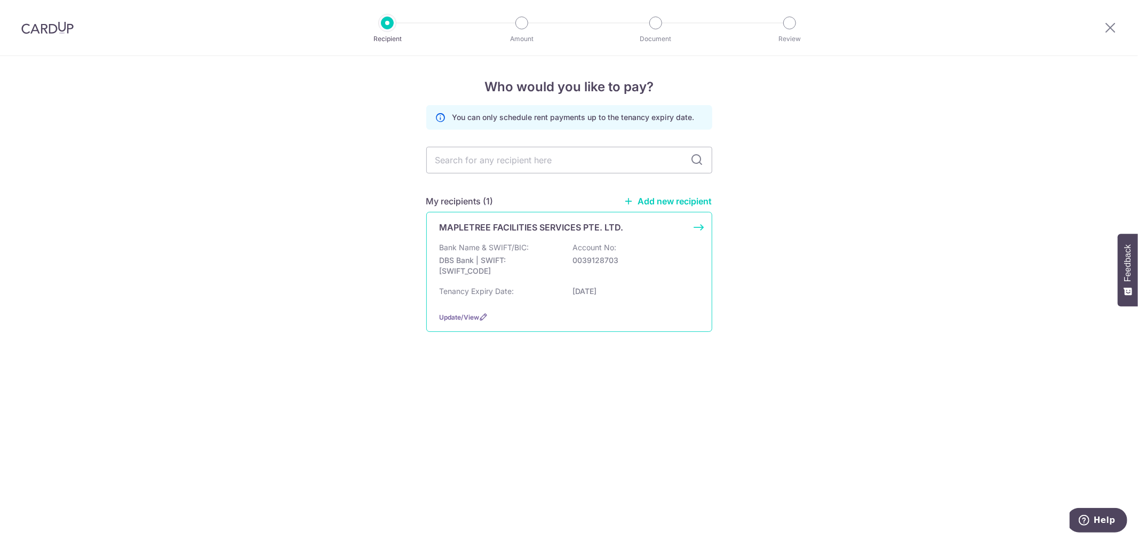
click at [578, 250] on p "Account No:" at bounding box center [595, 247] width 44 height 11
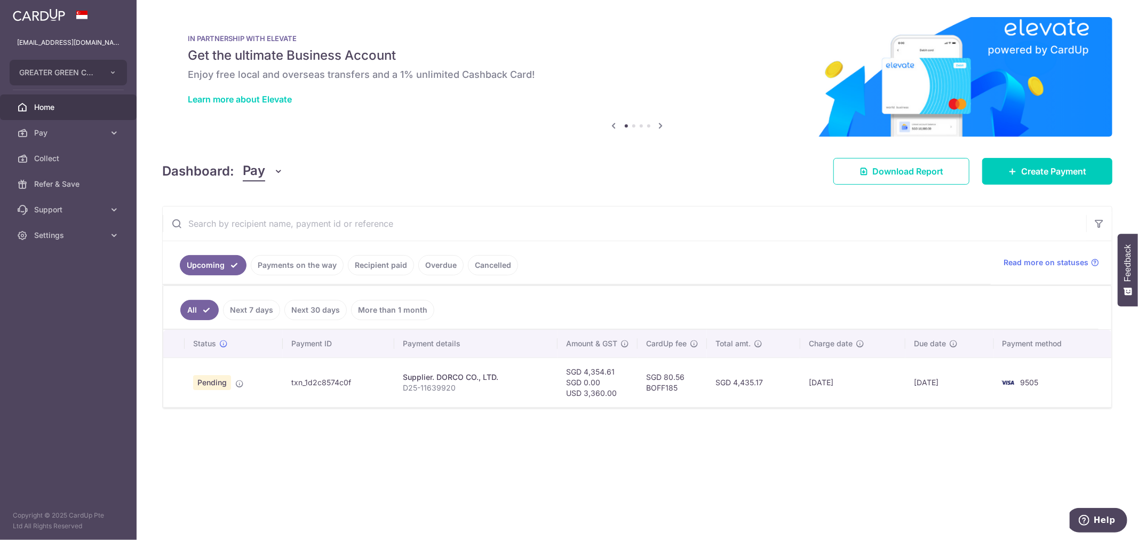
click at [365, 263] on link "Recipient paid" at bounding box center [381, 265] width 66 height 20
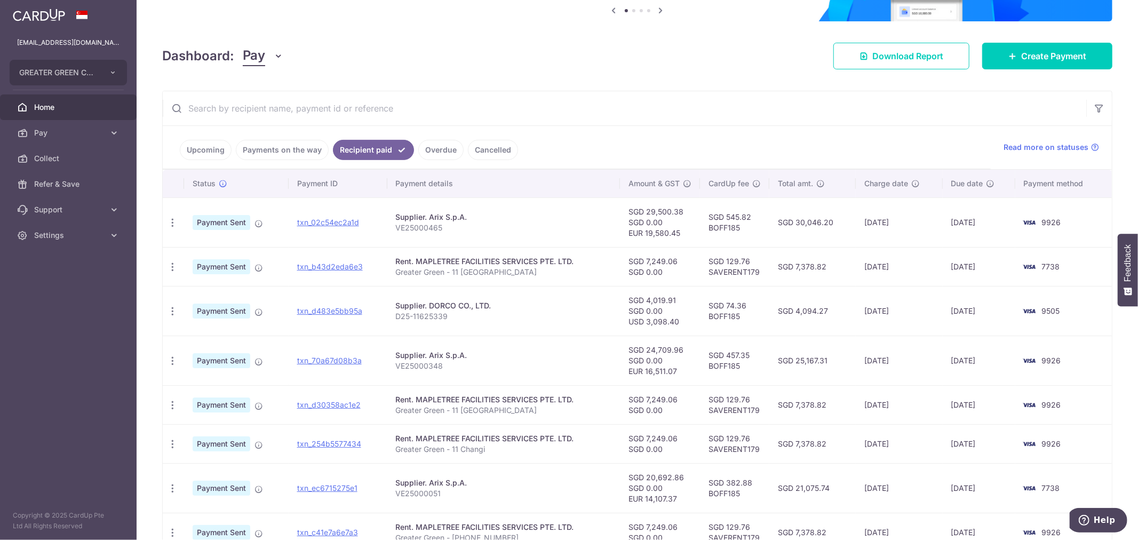
scroll to position [118, 0]
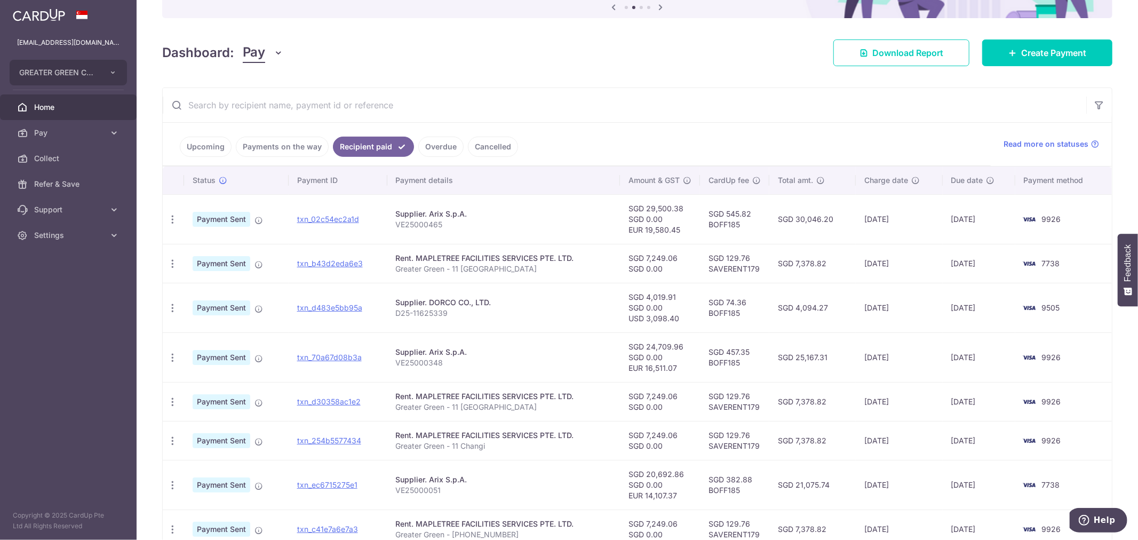
drag, startPoint x: 676, startPoint y: 258, endPoint x: 647, endPoint y: 259, distance: 28.3
click at [647, 259] on td "SGD 7,249.06 SGD 0.00" at bounding box center [660, 263] width 80 height 39
copy td "7,249.06"
click at [740, 270] on td "SGD 129.76 SAVERENT179" at bounding box center [734, 263] width 69 height 39
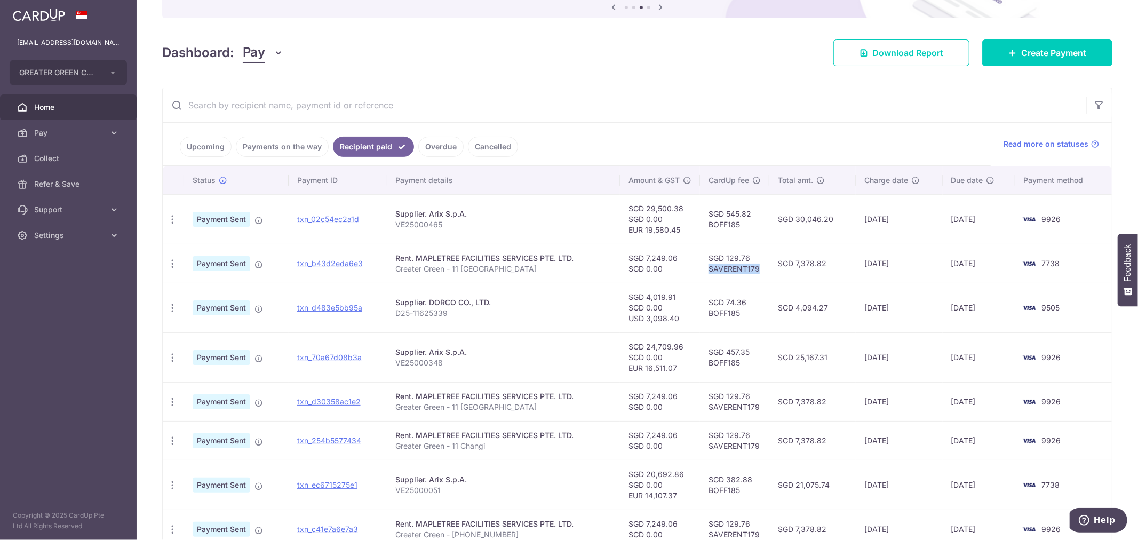
click at [740, 270] on td "SGD 129.76 SAVERENT179" at bounding box center [734, 263] width 69 height 39
copy td "SAVERENT179"
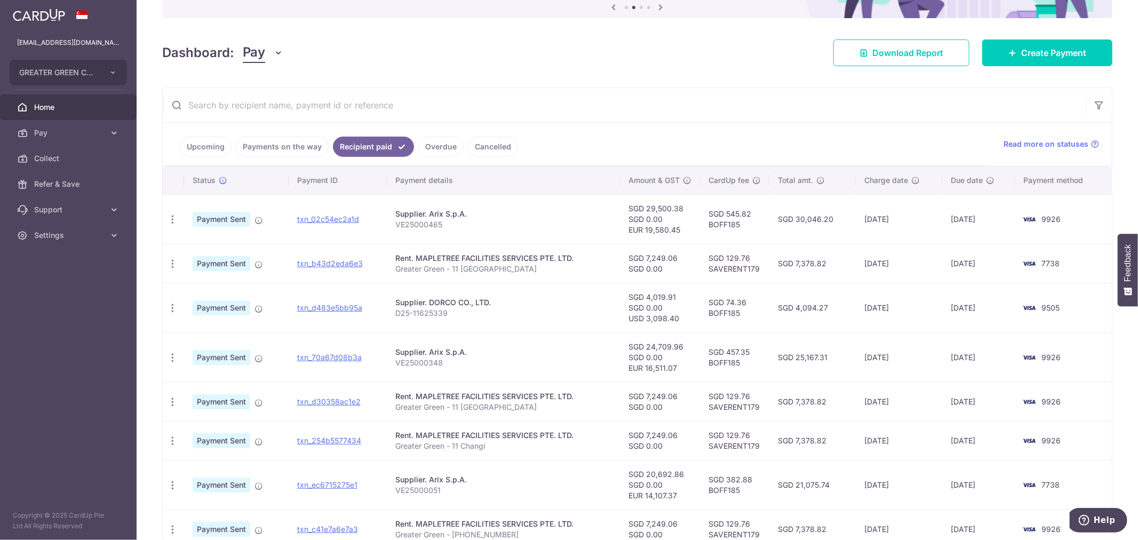
click at [274, 148] on link "Payments on the way" at bounding box center [282, 147] width 93 height 20
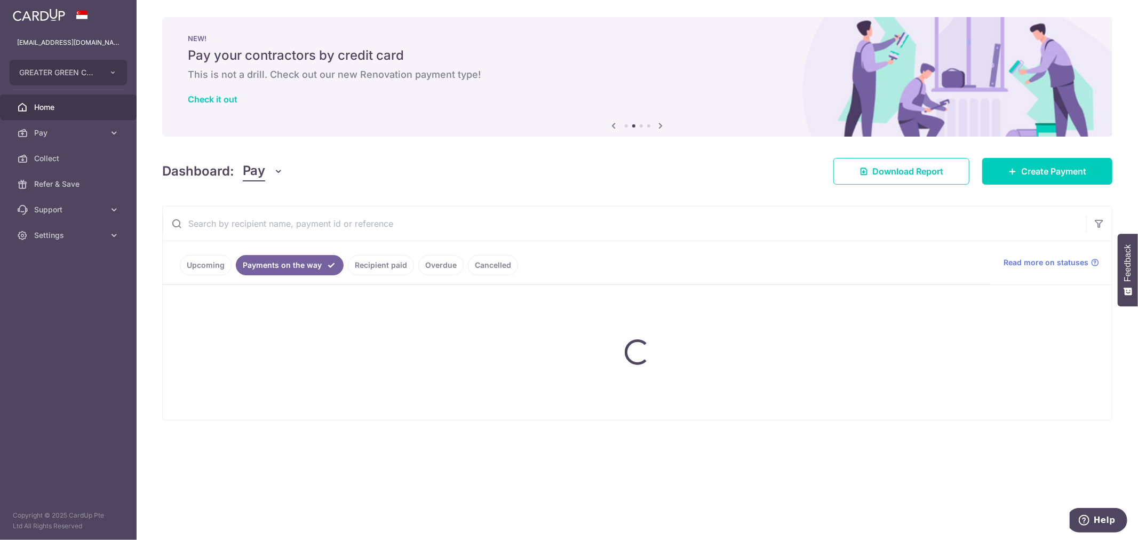
scroll to position [0, 0]
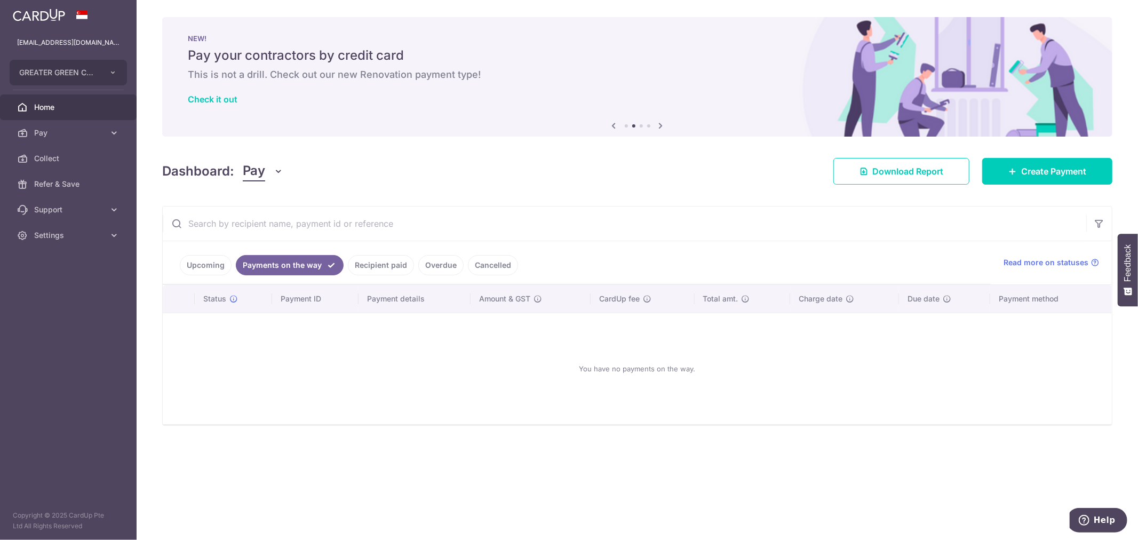
click at [212, 263] on link "Upcoming" at bounding box center [206, 265] width 52 height 20
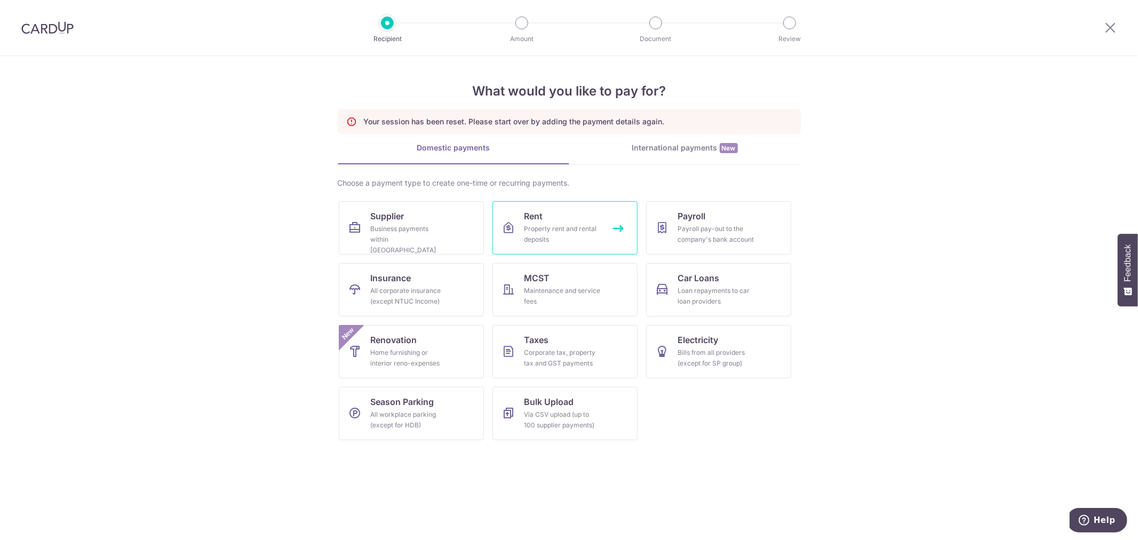
click at [574, 221] on link "Rent Property rent and rental deposits" at bounding box center [564, 227] width 145 height 53
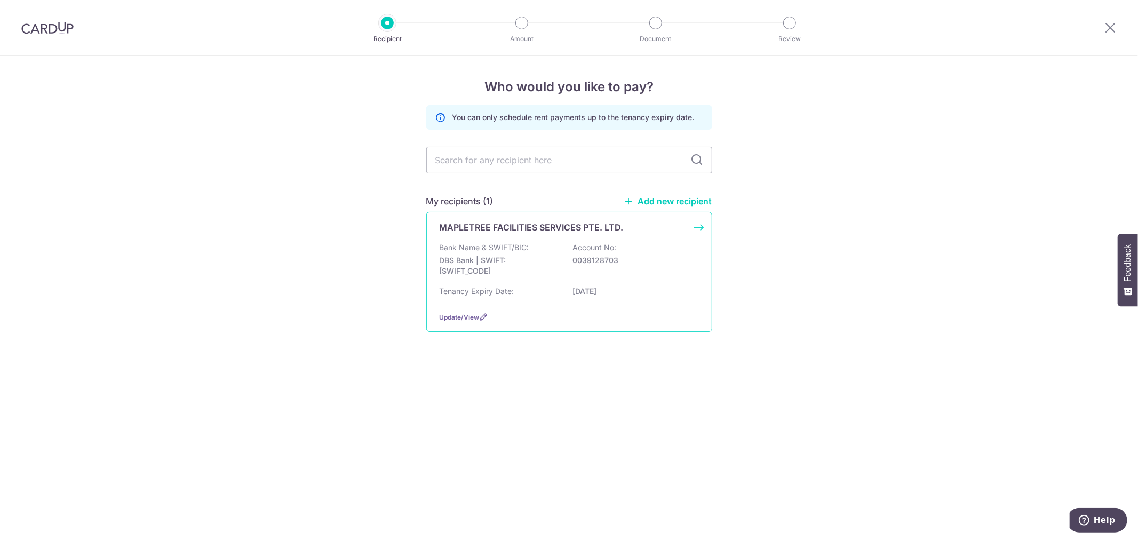
click at [574, 255] on p "0039128703" at bounding box center [632, 260] width 119 height 11
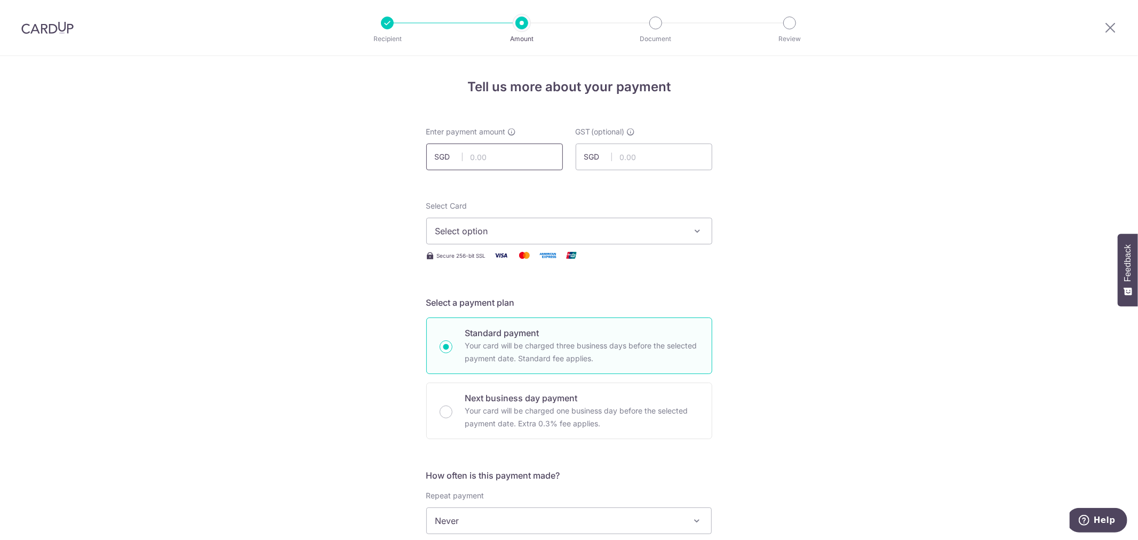
click at [514, 163] on input "text" at bounding box center [494, 156] width 137 height 27
paste input "7,249.06"
type input "7,249.06"
click at [627, 231] on span "Select option" at bounding box center [559, 231] width 249 height 13
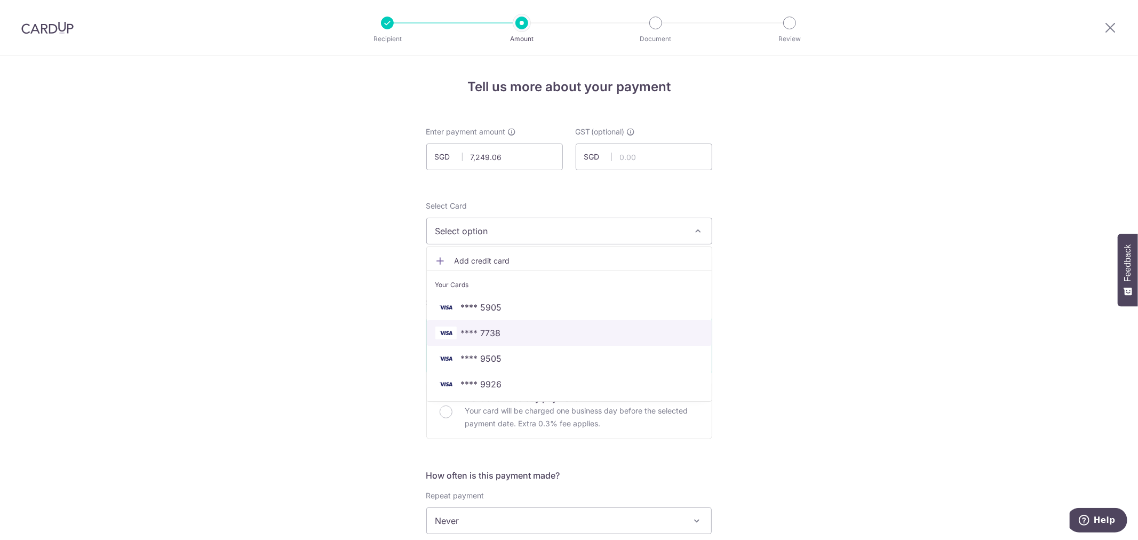
drag, startPoint x: 556, startPoint y: 340, endPoint x: 530, endPoint y: 340, distance: 26.1
click at [556, 340] on link "**** 7738" at bounding box center [569, 333] width 285 height 26
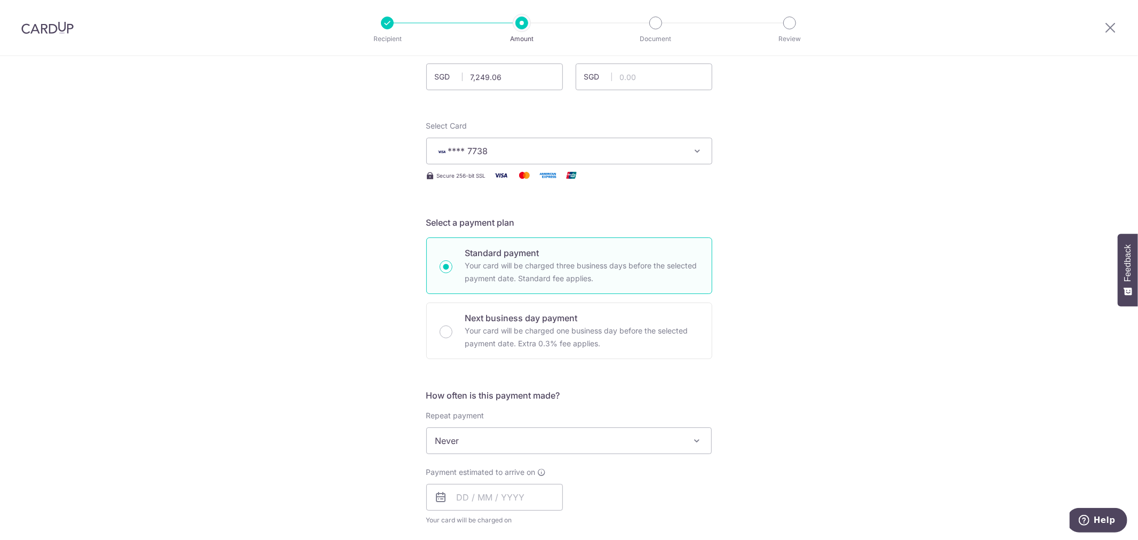
scroll to position [178, 0]
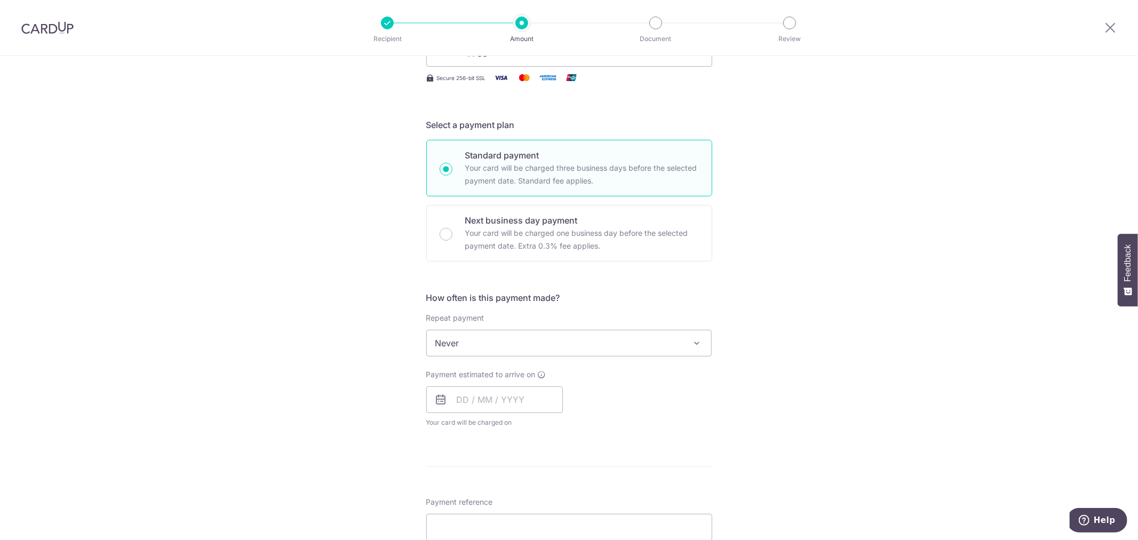
click at [459, 339] on span "Never" at bounding box center [569, 343] width 285 height 26
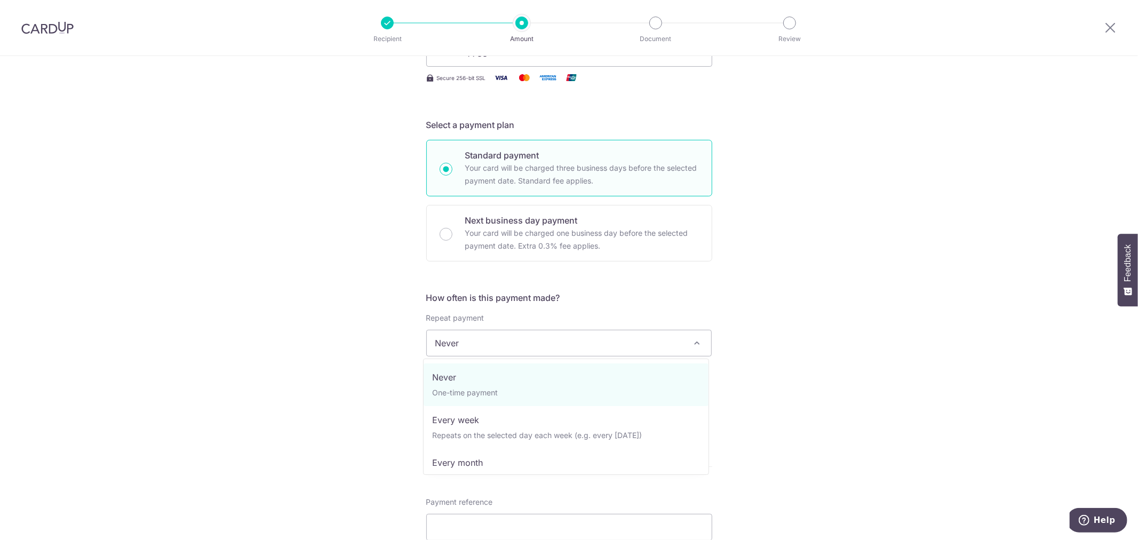
click at [347, 364] on div "Tell us more about your payment Enter payment amount SGD 7,249.06 7249.06 GST (…" at bounding box center [569, 396] width 1138 height 1036
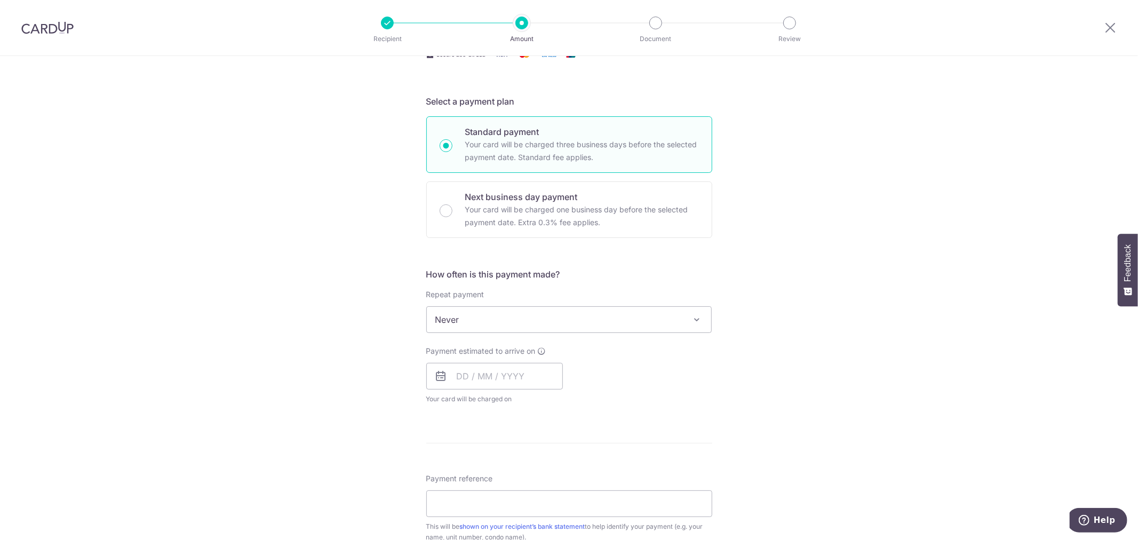
scroll to position [237, 0]
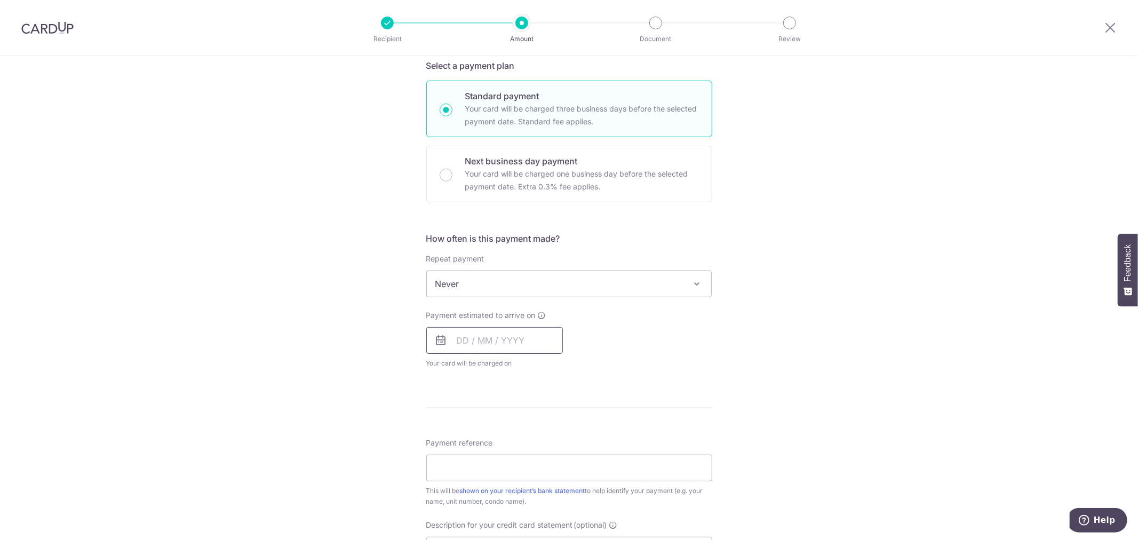
click at [491, 340] on input "text" at bounding box center [494, 340] width 137 height 27
click at [556, 413] on link "5" at bounding box center [554, 415] width 17 height 17
type input "05/09/2025"
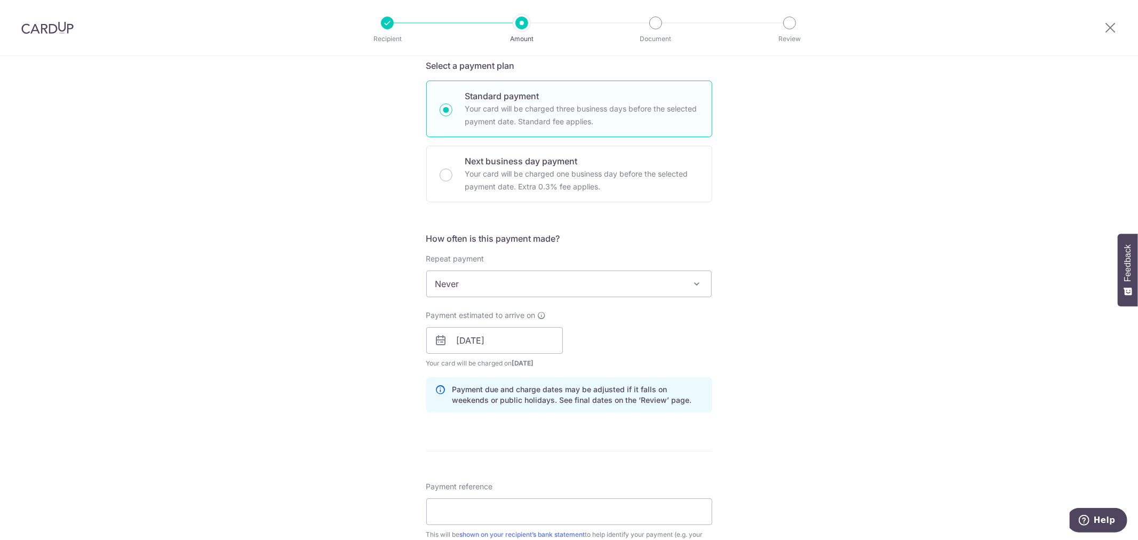
click at [312, 359] on div "Tell us more about your payment Enter payment amount SGD 7,249.06 7249.06 GST (…" at bounding box center [569, 359] width 1138 height 1080
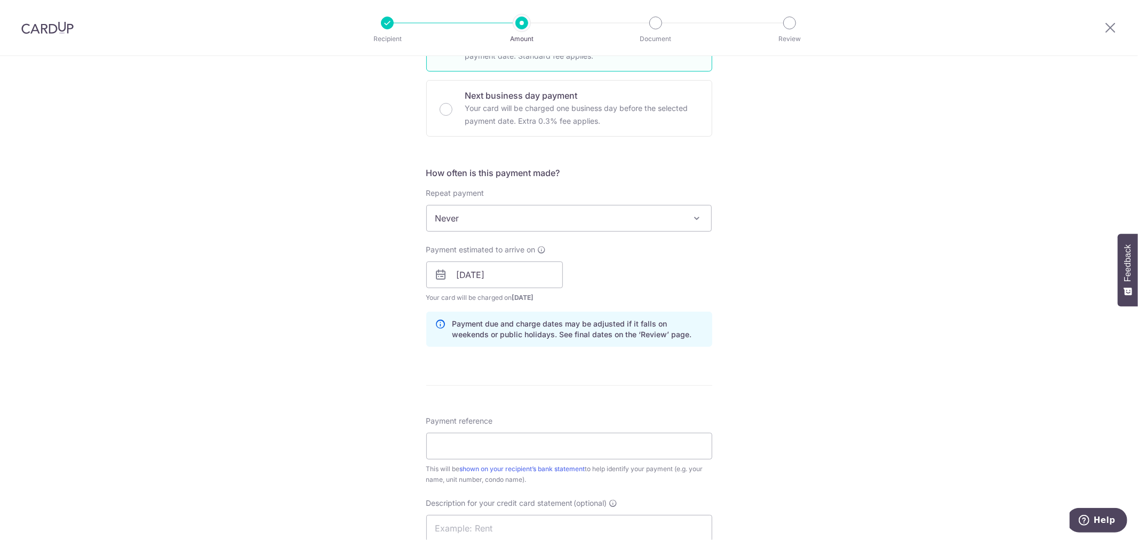
scroll to position [355, 0]
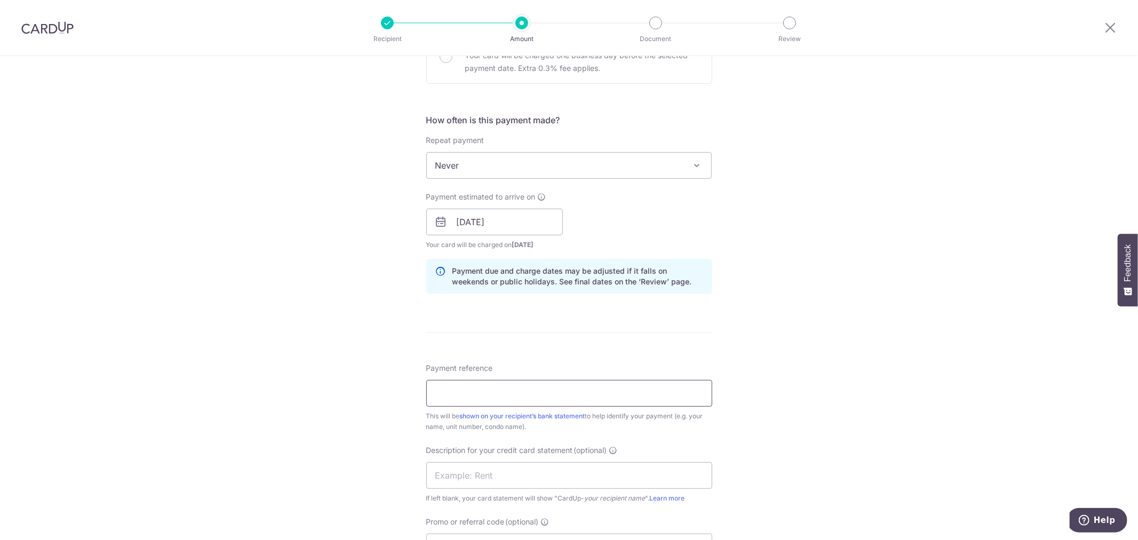
click at [470, 393] on input "Payment reference" at bounding box center [569, 393] width 286 height 27
type input "11 Changi North #02-01"
click at [311, 354] on div "Tell us more about your payment Enter payment amount SGD 7,249.06 7249.06 GST (…" at bounding box center [569, 241] width 1138 height 1080
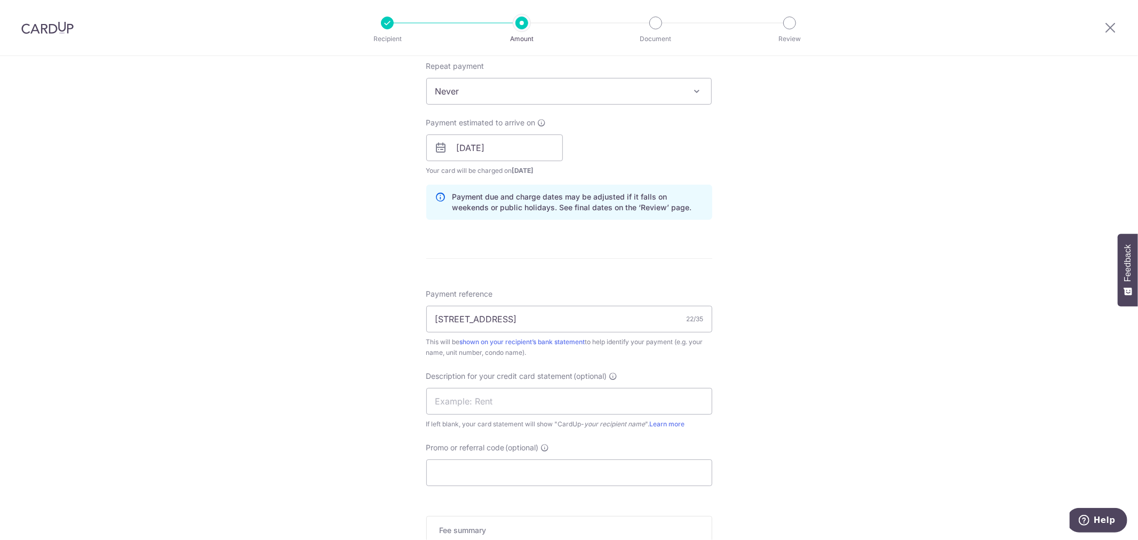
scroll to position [533, 0]
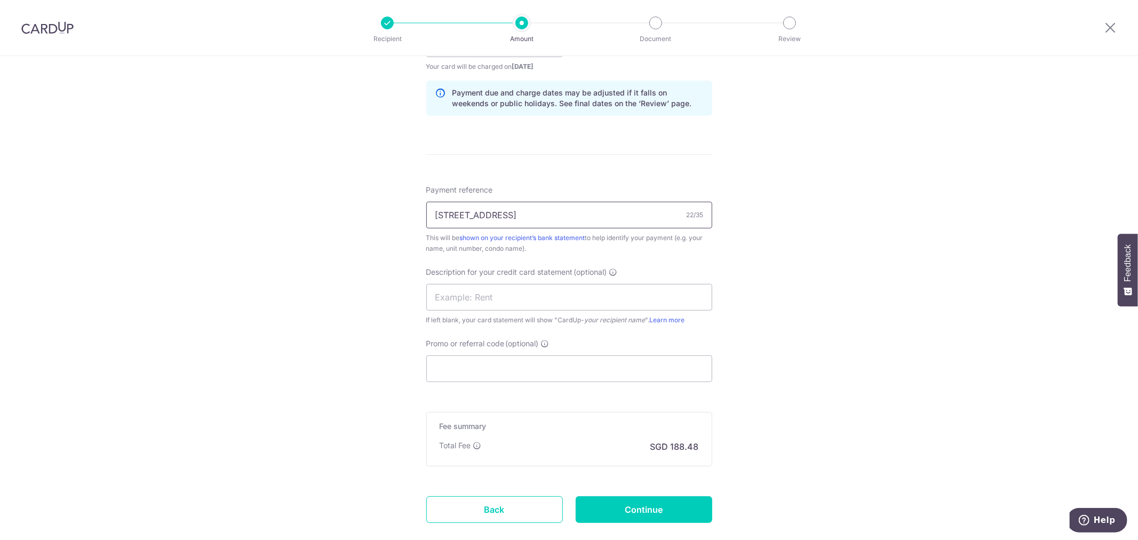
drag, startPoint x: 548, startPoint y: 216, endPoint x: 571, endPoint y: 214, distance: 23.0
click at [571, 214] on input "11 Changi North #02-01" at bounding box center [569, 215] width 286 height 27
click at [270, 299] on div "Tell us more about your payment Enter payment amount SGD 7,249.06 7249.06 GST (…" at bounding box center [569, 63] width 1138 height 1080
click at [510, 364] on input "Promo or referral code (optional)" at bounding box center [569, 368] width 286 height 27
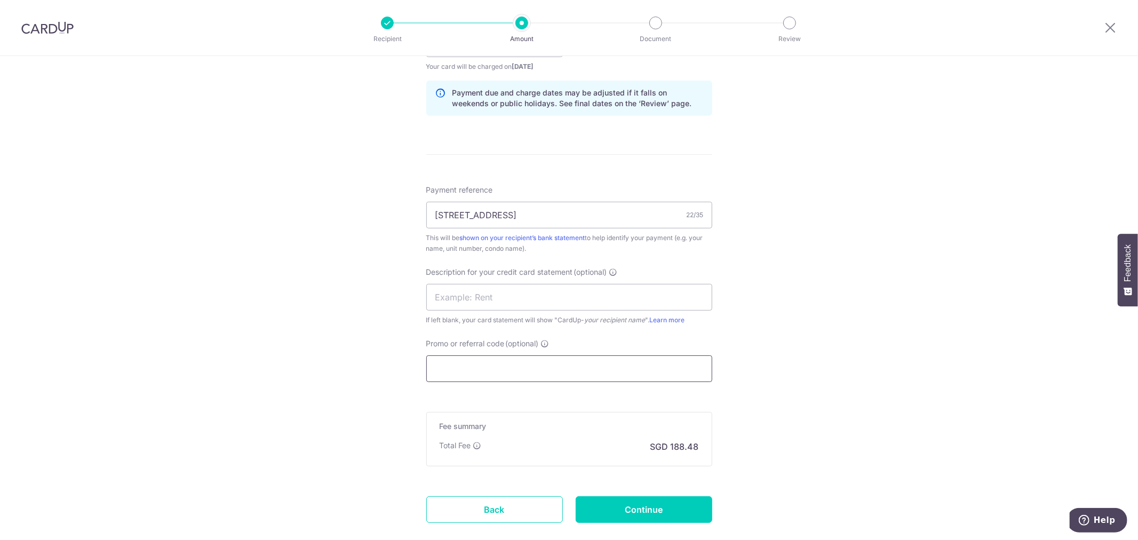
paste input "SAVERENT179"
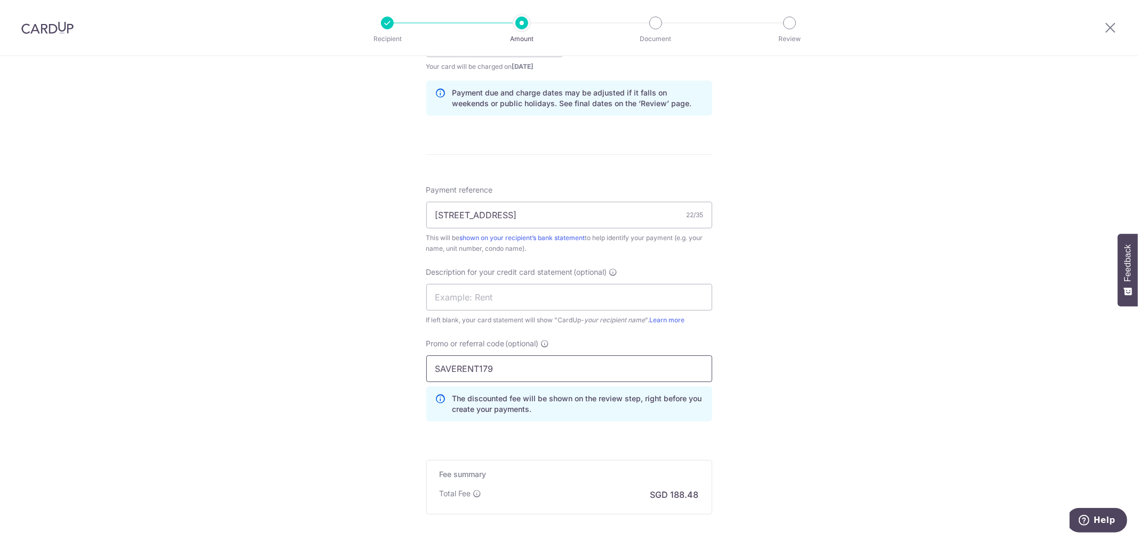
type input "SAVERENT179"
click at [361, 378] on div "Tell us more about your payment Enter payment amount SGD 7,249.06 7249.06 GST (…" at bounding box center [569, 87] width 1138 height 1128
click at [765, 374] on div "Tell us more about your payment Enter payment amount SGD 7,249.06 7249.06 GST (…" at bounding box center [569, 87] width 1138 height 1128
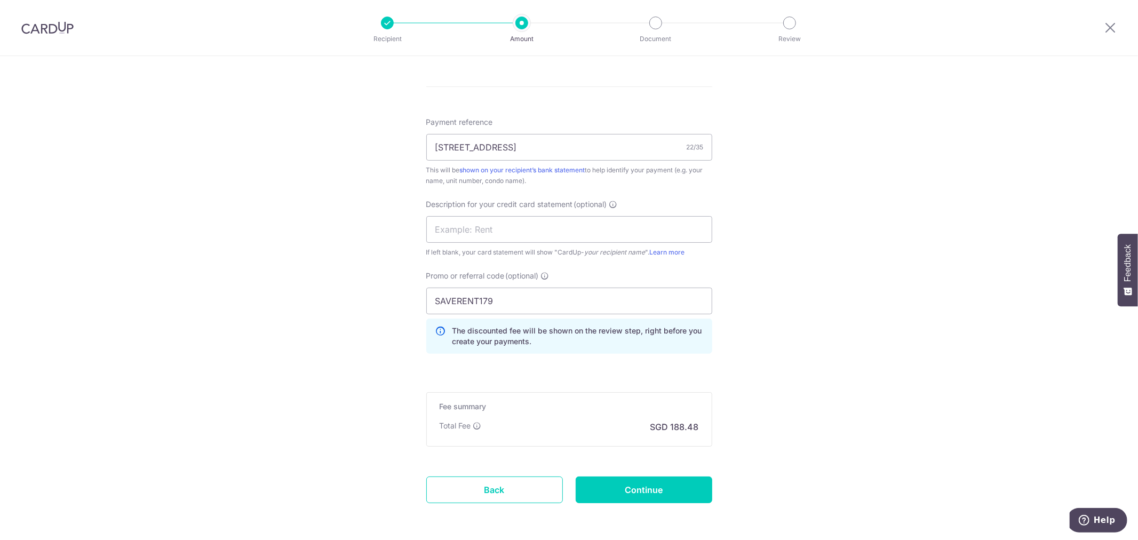
scroll to position [644, 0]
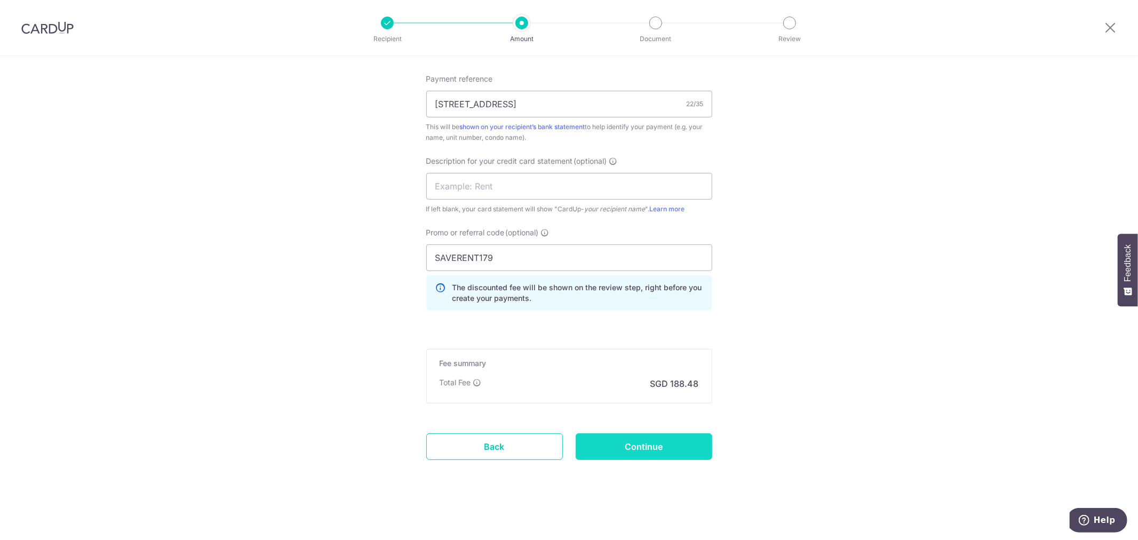
click at [671, 445] on input "Continue" at bounding box center [643, 446] width 137 height 27
type input "Create Schedule"
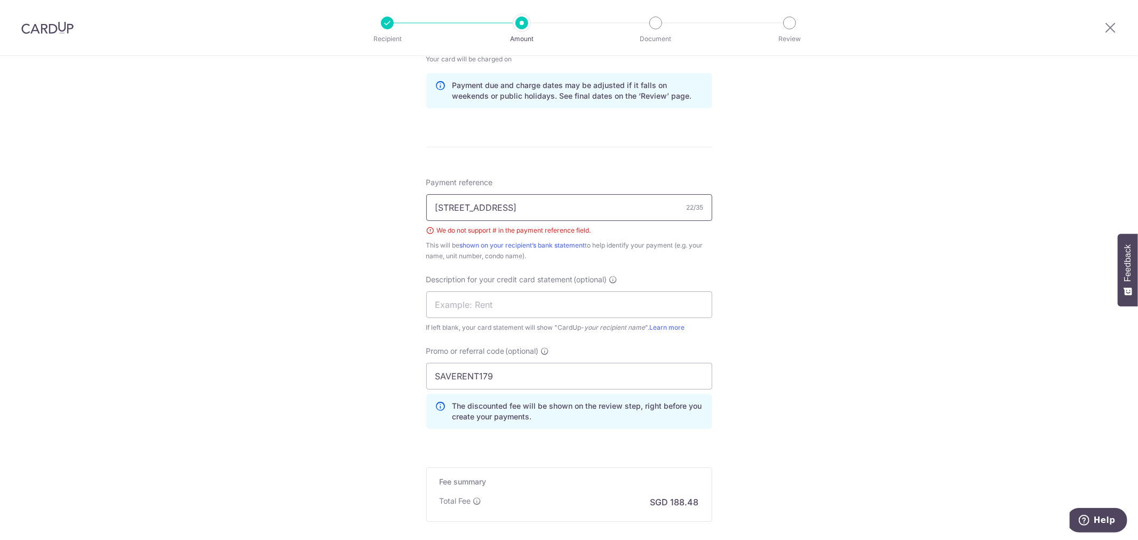
click at [540, 215] on input "[STREET_ADDRESS]" at bounding box center [569, 207] width 286 height 27
click at [503, 214] on input "[STREET_ADDRESS]" at bounding box center [569, 207] width 286 height 27
click at [567, 206] on input "Payment reference" at bounding box center [569, 207] width 286 height 27
type input "Greater Green Pte Lt 11 Changi Rent"
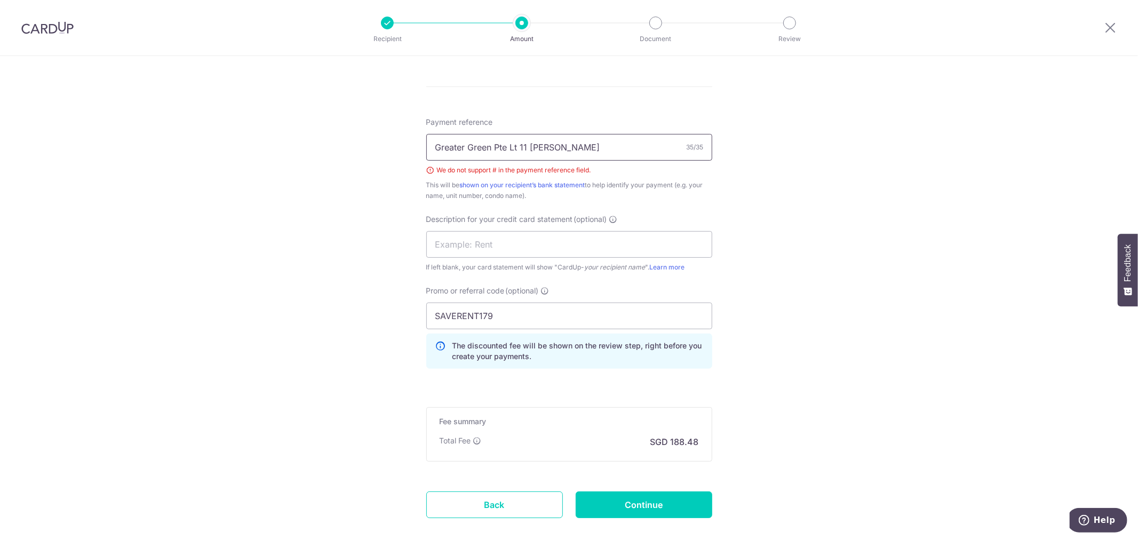
scroll to position [659, 0]
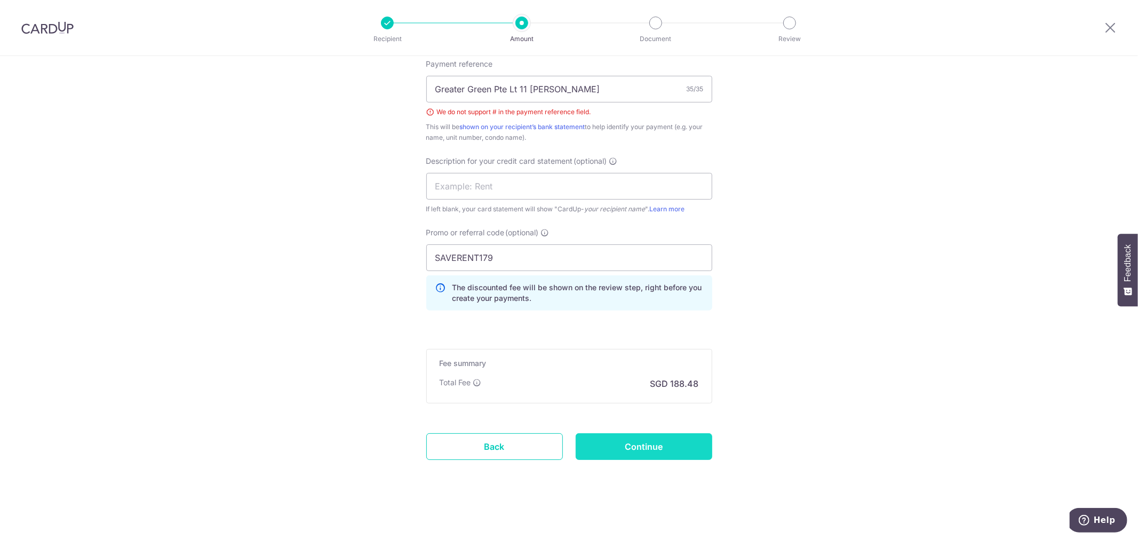
click at [659, 452] on input "Continue" at bounding box center [643, 446] width 137 height 27
type input "Create Schedule"
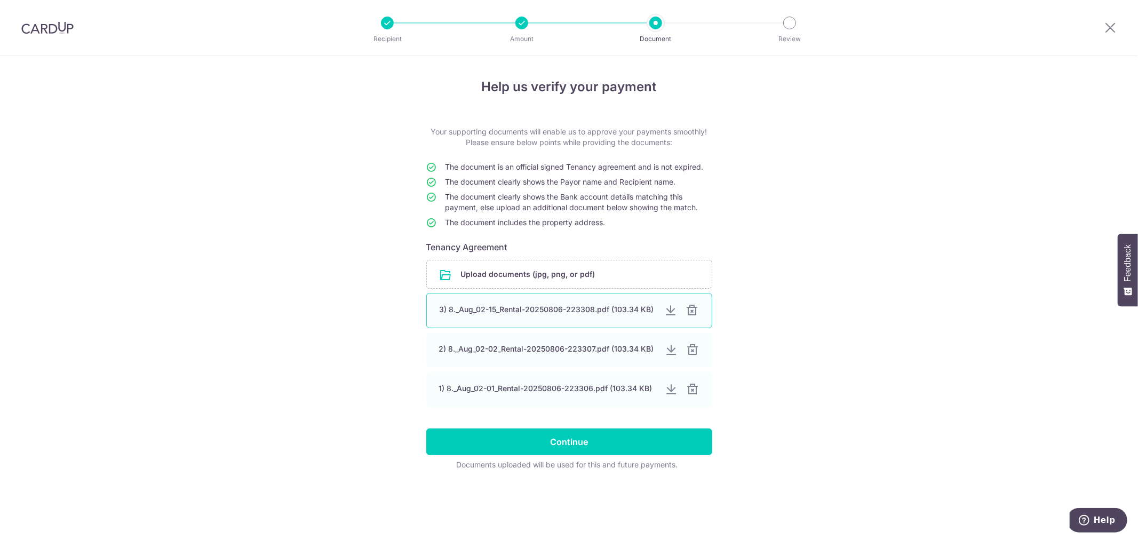
click at [694, 311] on div at bounding box center [692, 310] width 13 height 13
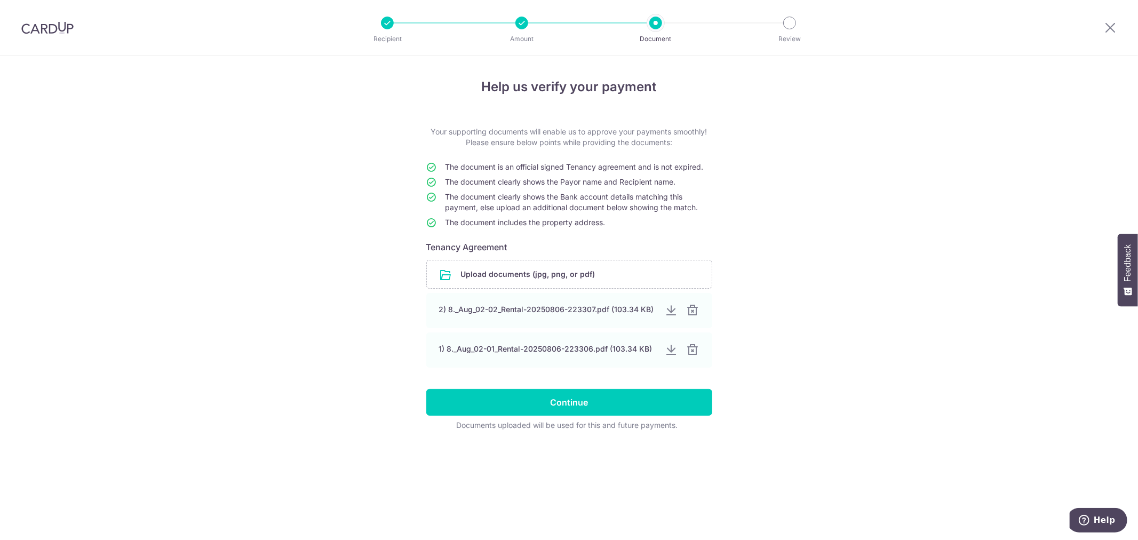
click at [694, 311] on div at bounding box center [692, 310] width 13 height 13
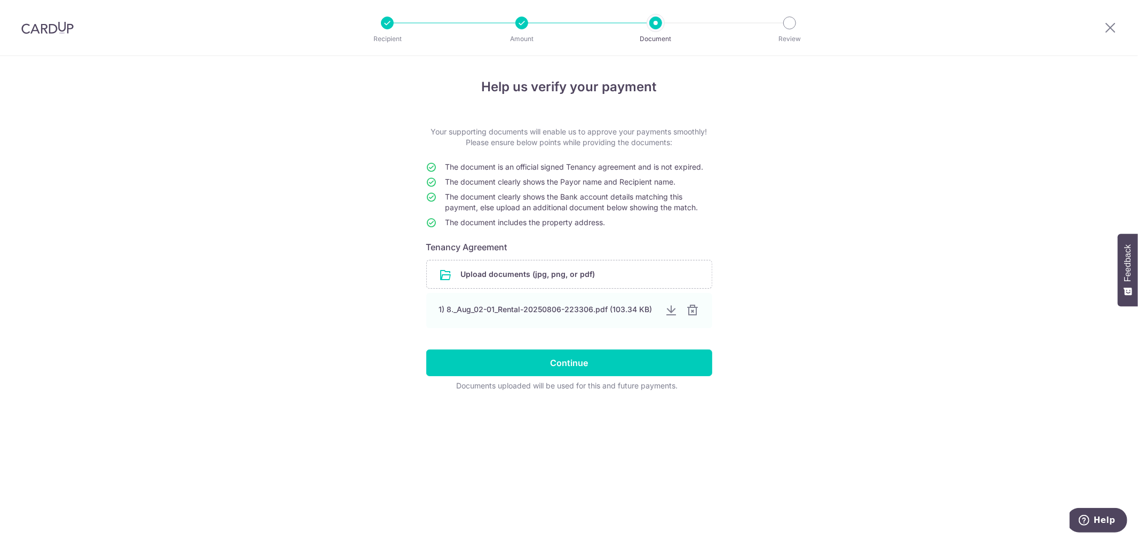
click at [694, 311] on div at bounding box center [692, 310] width 13 height 13
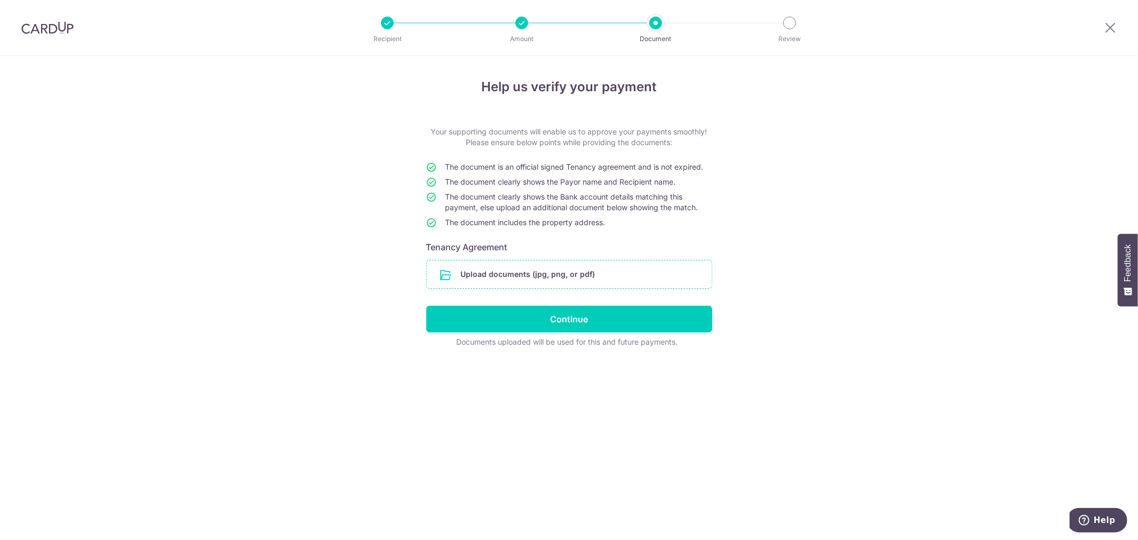
click at [577, 278] on input "file" at bounding box center [569, 274] width 285 height 28
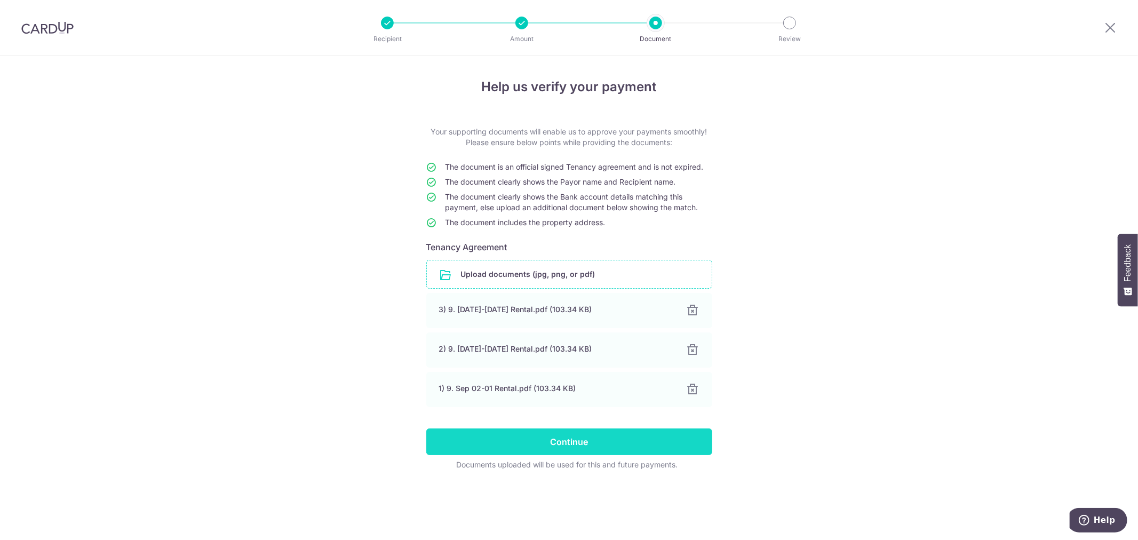
click at [570, 439] on input "Continue" at bounding box center [569, 441] width 286 height 27
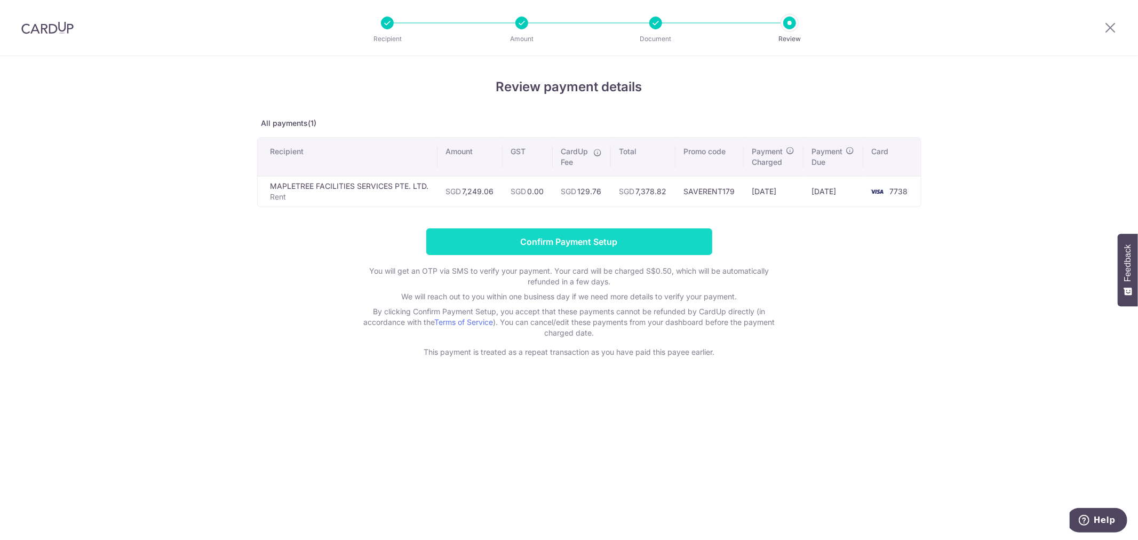
click at [679, 243] on input "Confirm Payment Setup" at bounding box center [569, 241] width 286 height 27
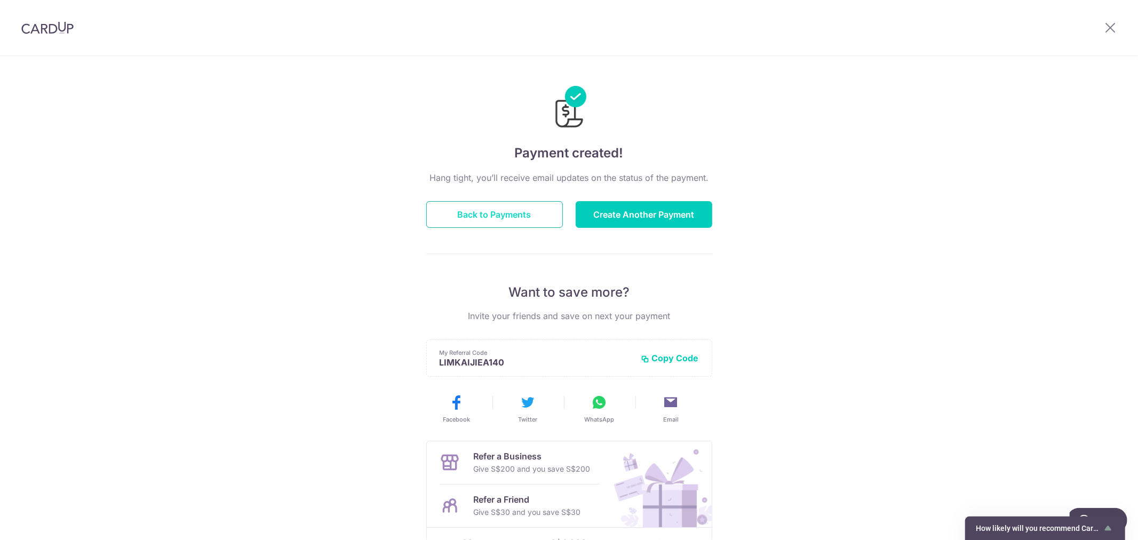
click at [531, 219] on button "Back to Payments" at bounding box center [494, 214] width 137 height 27
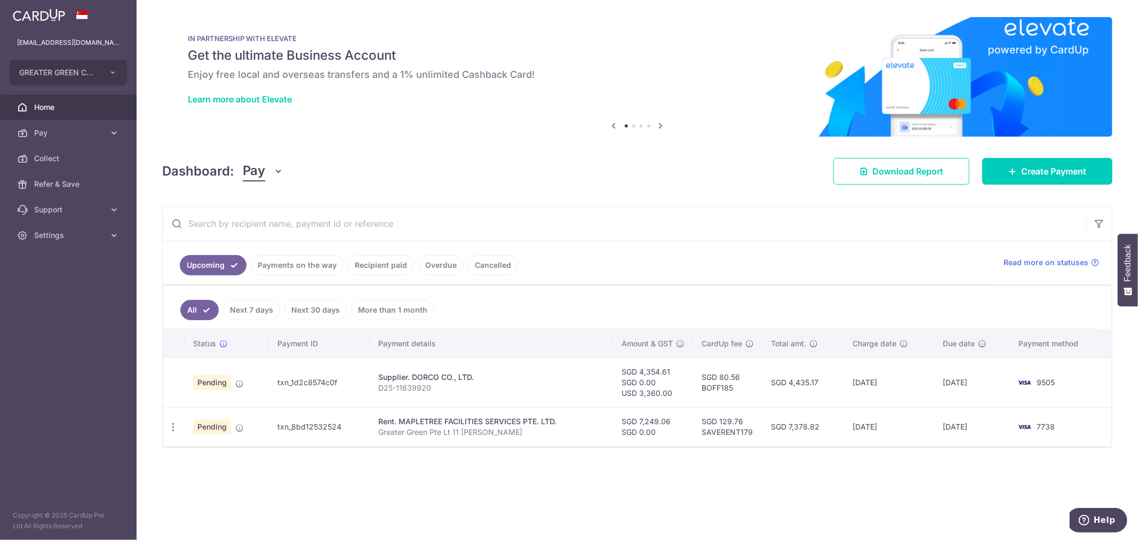
click at [431, 429] on p "Greater Green Pte Lt 11 [PERSON_NAME]" at bounding box center [491, 432] width 226 height 11
click at [461, 420] on div "Rent. MAPLETREE FACILITIES SERVICES PTE. LTD." at bounding box center [491, 421] width 226 height 11
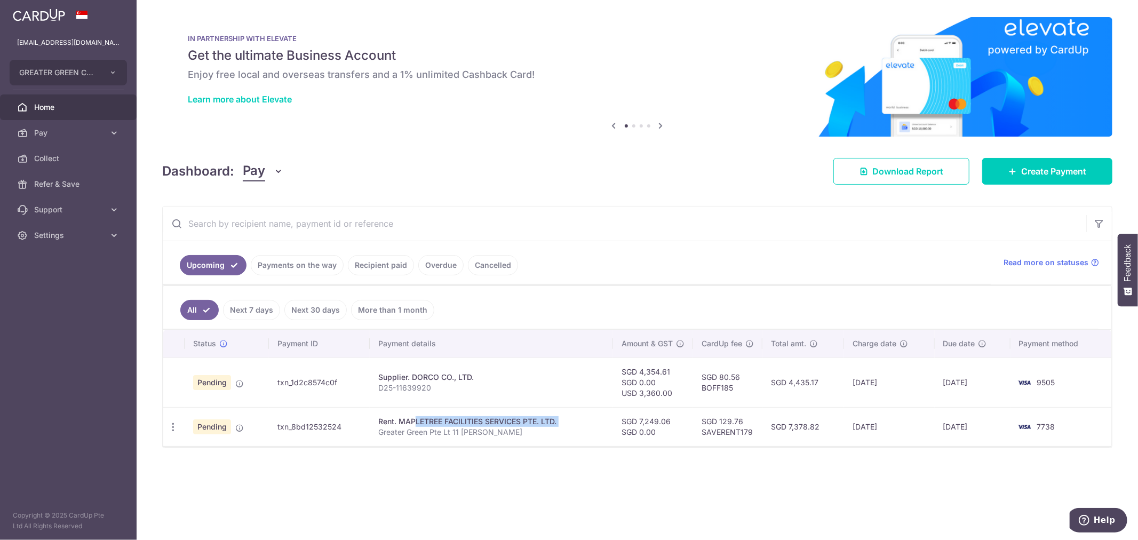
click at [461, 420] on div "Rent. MAPLETREE FACILITIES SERVICES PTE. LTD." at bounding box center [491, 421] width 226 height 11
click at [745, 428] on td "SGD 129.76 SAVERENT179" at bounding box center [727, 426] width 69 height 39
click at [884, 423] on td "[DATE]" at bounding box center [889, 426] width 90 height 39
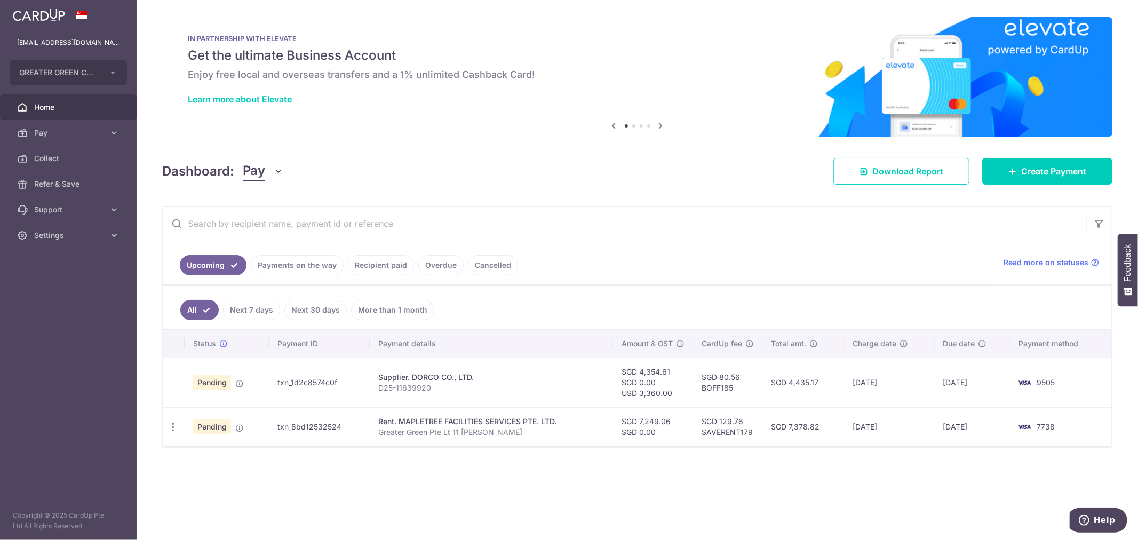
click at [1053, 430] on span "7738" at bounding box center [1046, 426] width 18 height 9
